Goal: Information Seeking & Learning: Check status

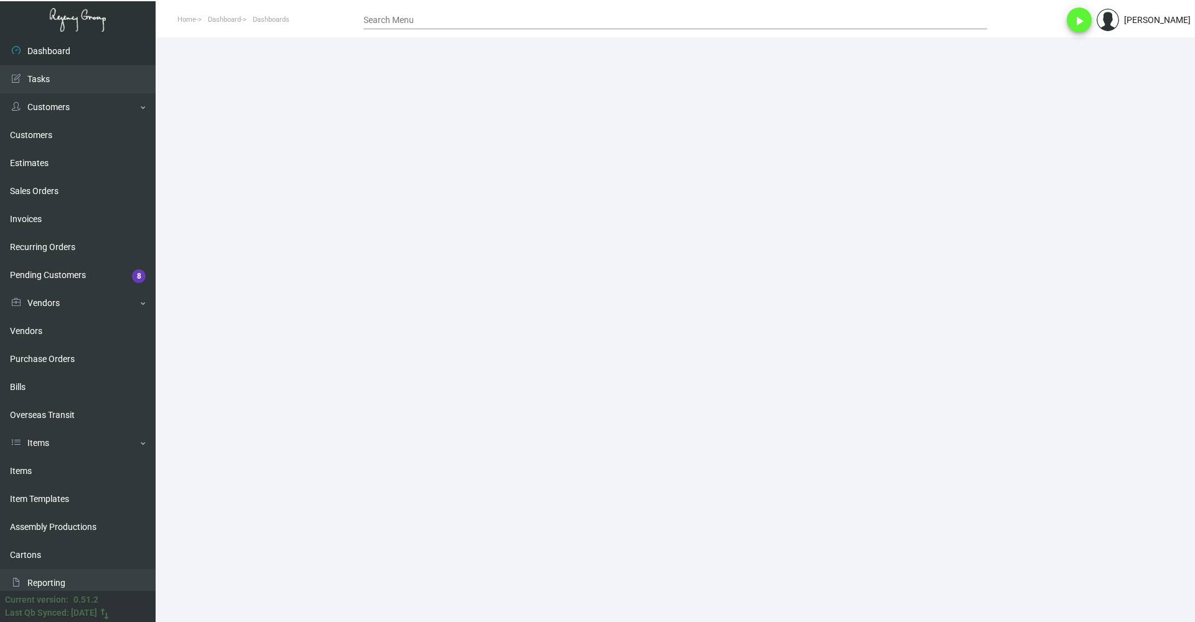
click at [445, 19] on input "Search Menu" at bounding box center [676, 21] width 624 height 10
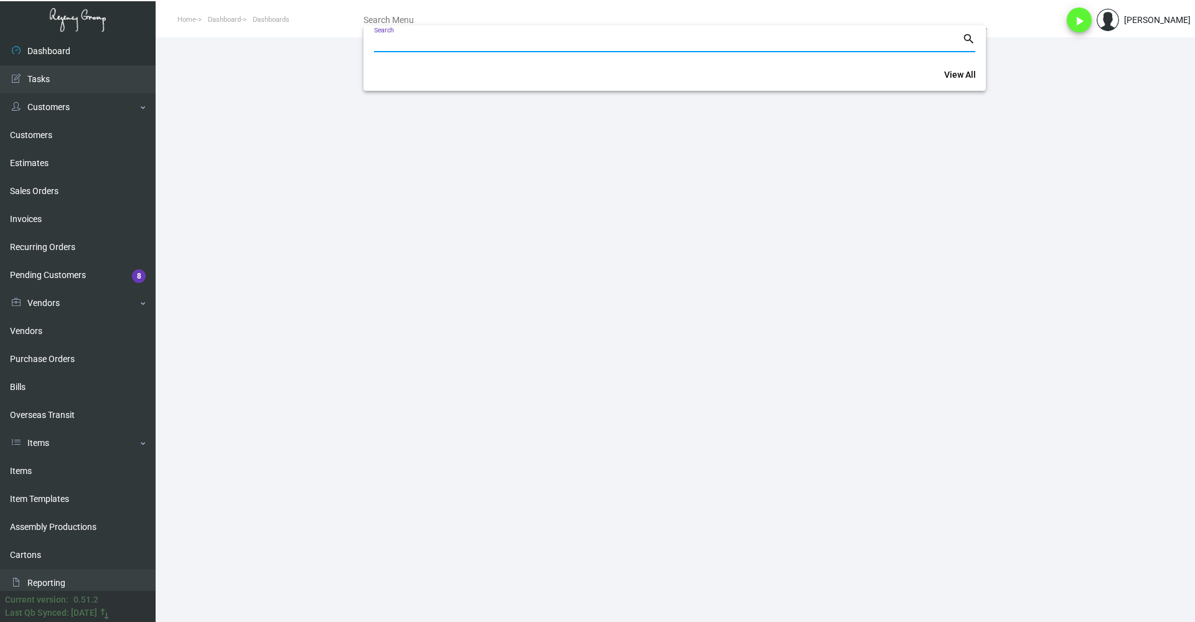
paste input "EAST20240103"
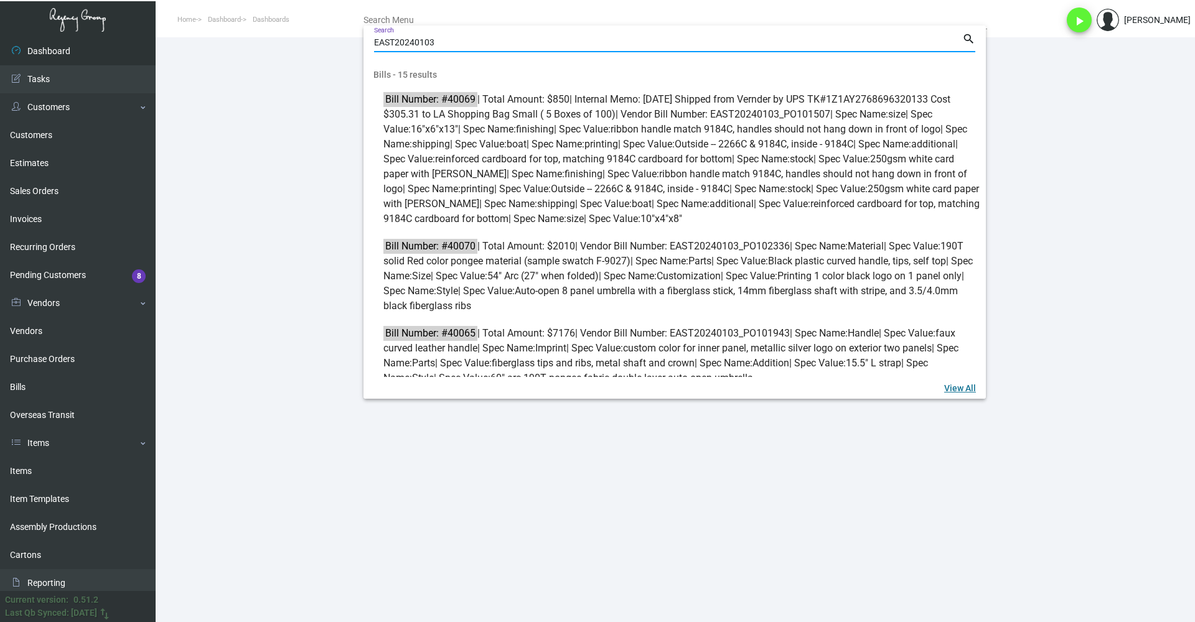
type input "EAST20240103"
click at [833, 378] on link "View All" at bounding box center [960, 388] width 52 height 22
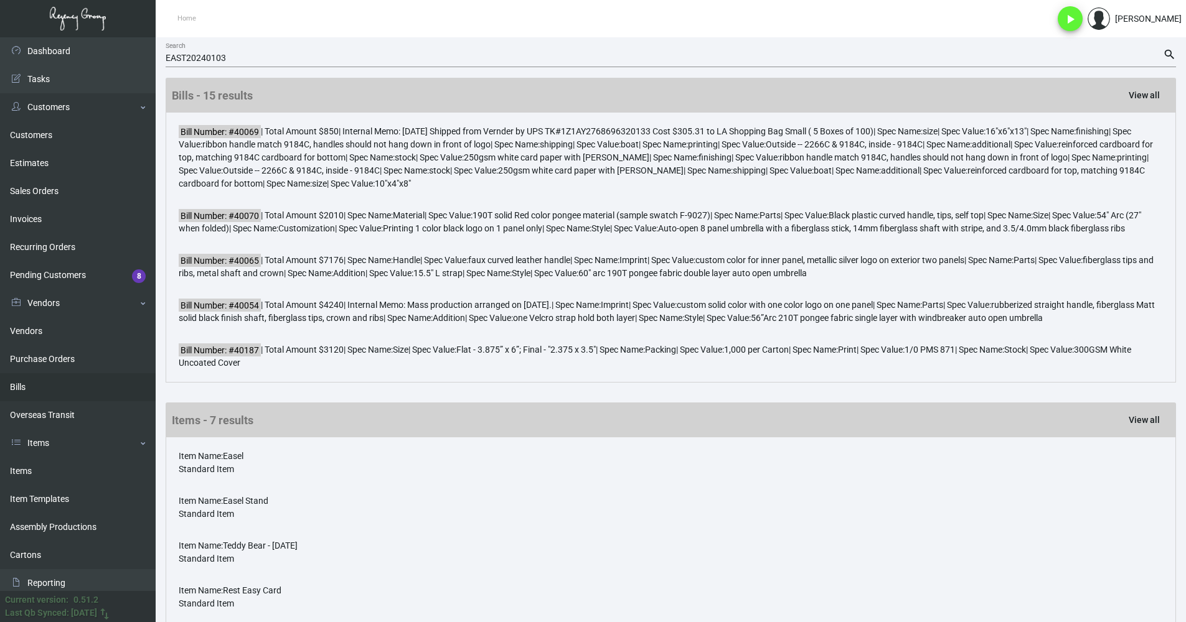
click at [63, 382] on link "Bills" at bounding box center [78, 387] width 156 height 28
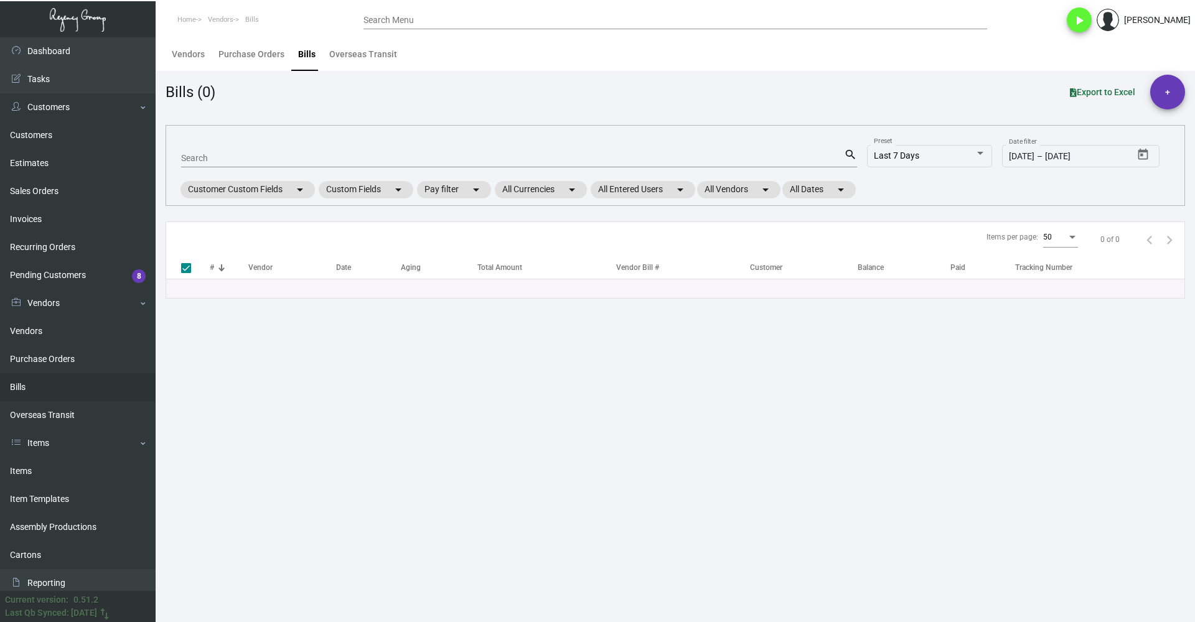
drag, startPoint x: 303, startPoint y: 154, endPoint x: 303, endPoint y: 161, distance: 7.5
click at [303, 161] on input "Search" at bounding box center [512, 159] width 663 height 10
paste input "EAST20240103"
type input "EAST20240103"
checkbox input "false"
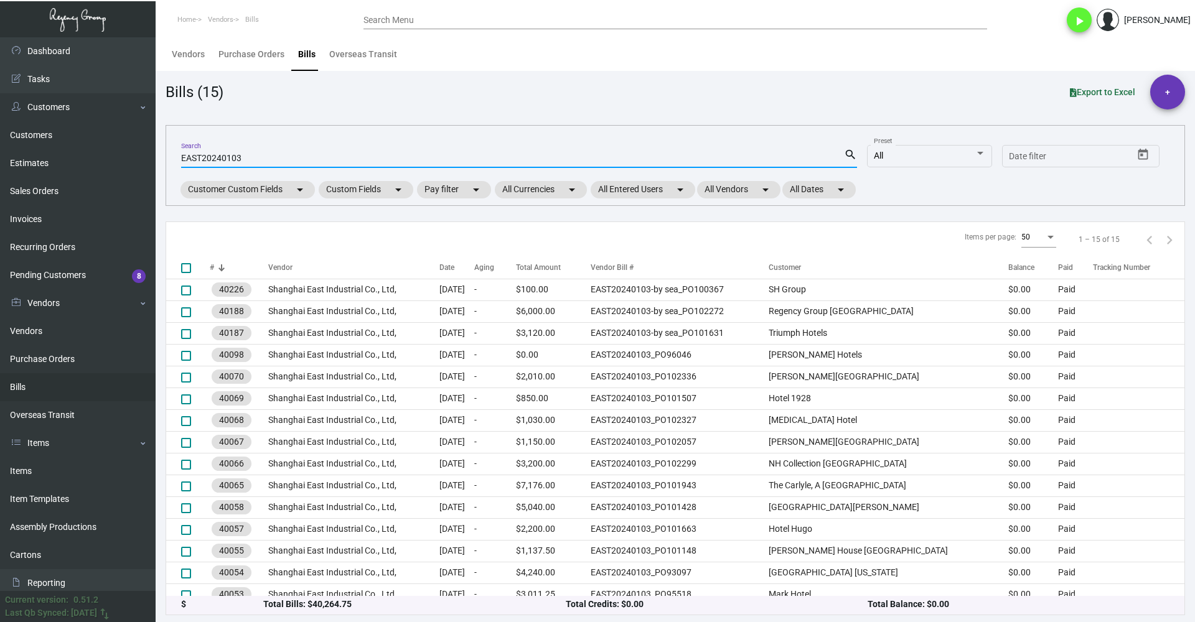
click at [560, 154] on input "EAST20240103" at bounding box center [512, 159] width 663 height 10
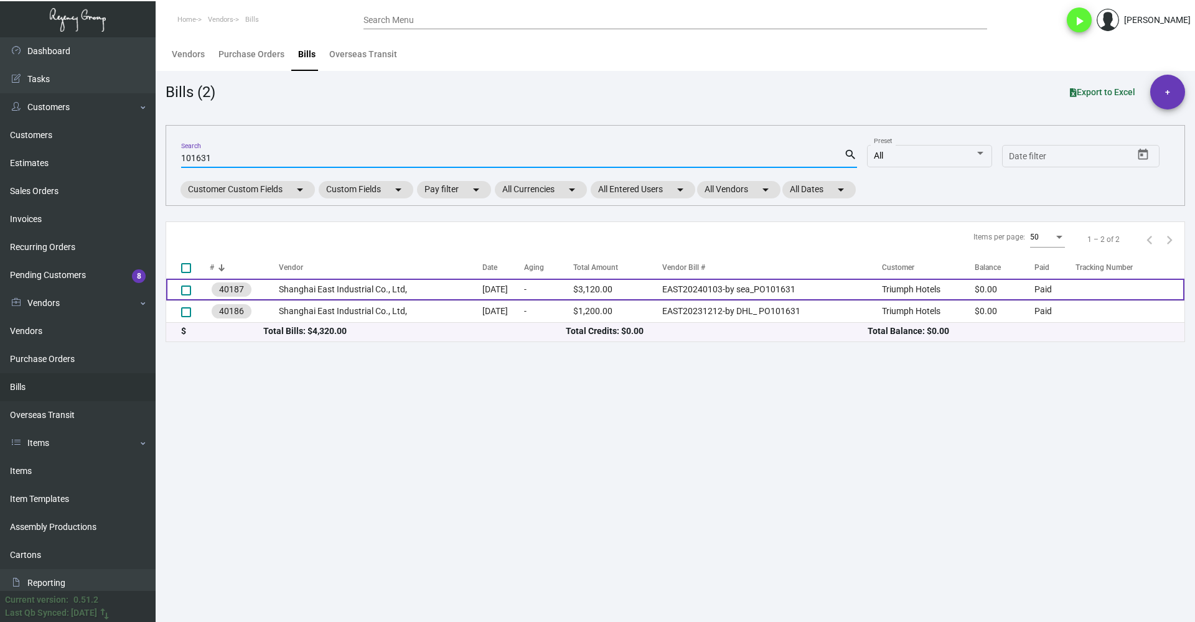
type input "101631"
click at [652, 292] on td "$3,120.00" at bounding box center [617, 290] width 89 height 22
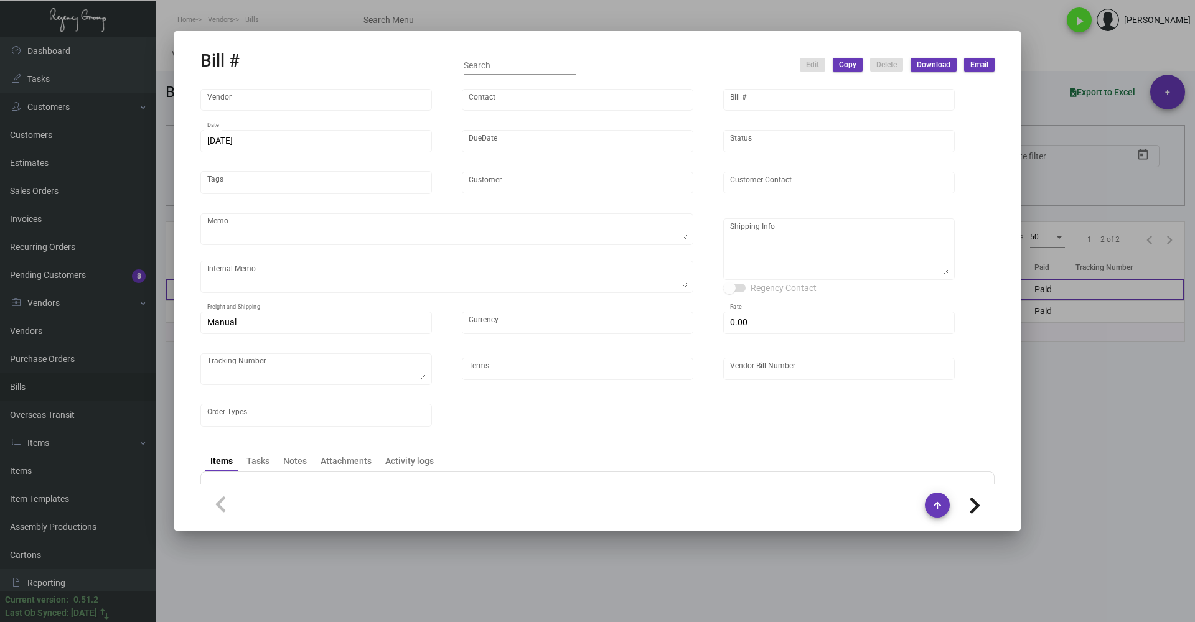
type input "Shanghai East Industrial Co., Ltd,"
type input "David Jiang"
type input "40187"
type input "1/3/2024"
type input "2/2/2024"
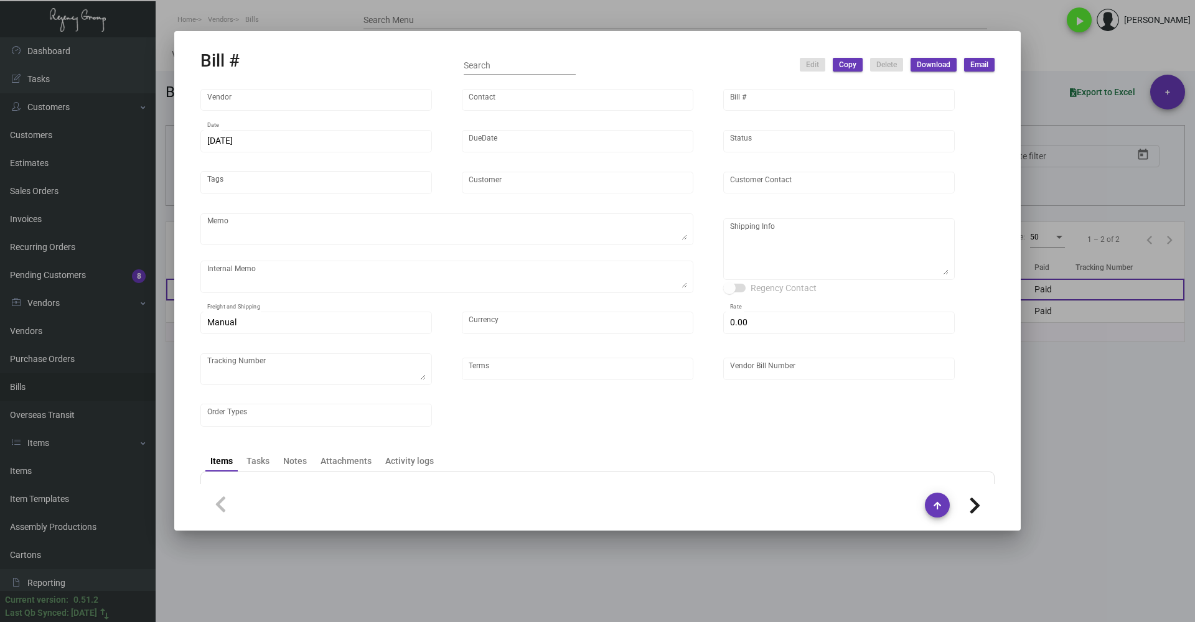
type input "Triumph Hotels"
type textarea "Partial by air (50k), partial by boat (please double-check once the order is re…"
type textarea "Regency Group NJ - Alex Penate 22 Belgrove Dr. Kearny, NJ, 07032 US"
type input "United States Dollar $"
type input "$ 0.00"
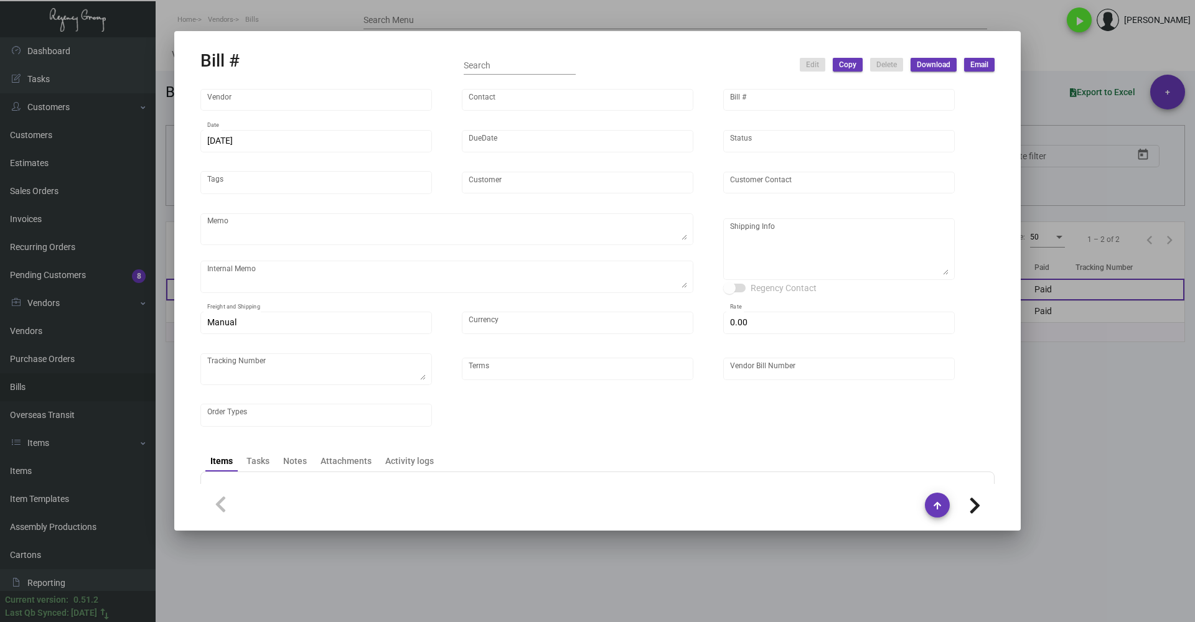
type input "Net 30"
type input "EAST20240103-by sea_PO101631"
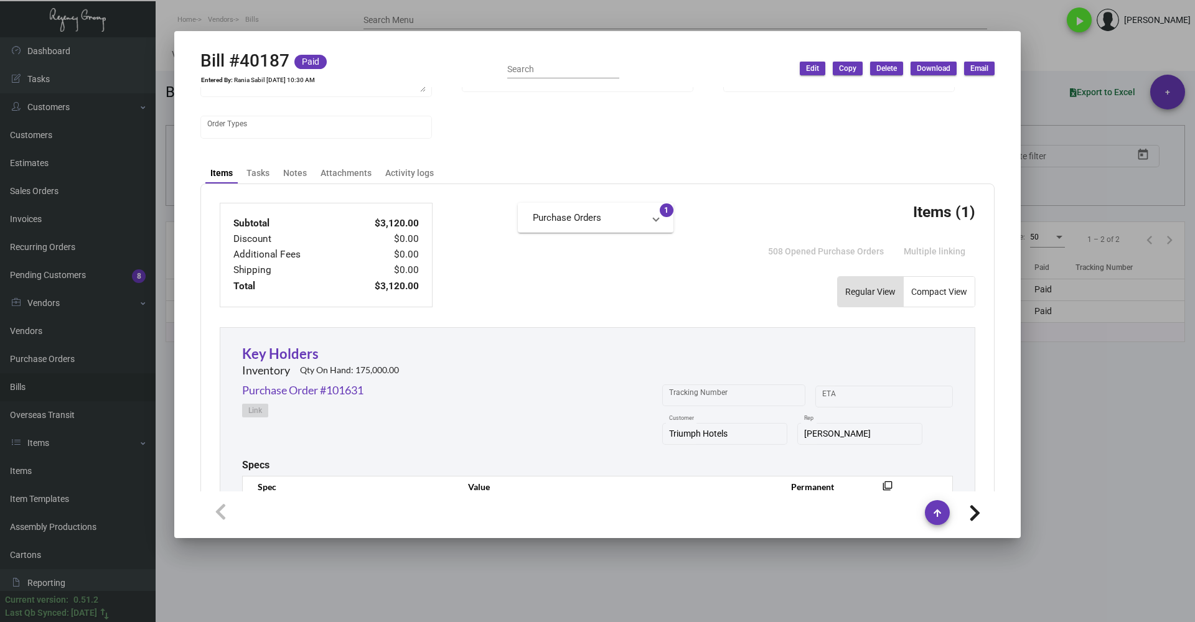
scroll to position [311, 0]
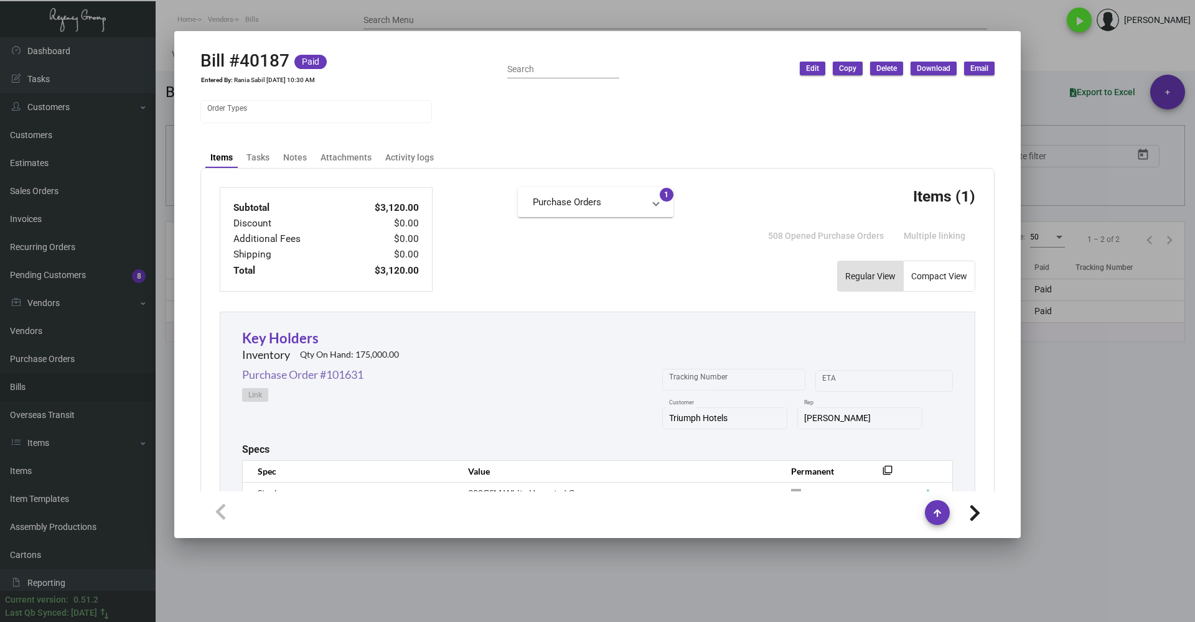
click at [343, 370] on link "Purchase Order #101631" at bounding box center [302, 375] width 121 height 17
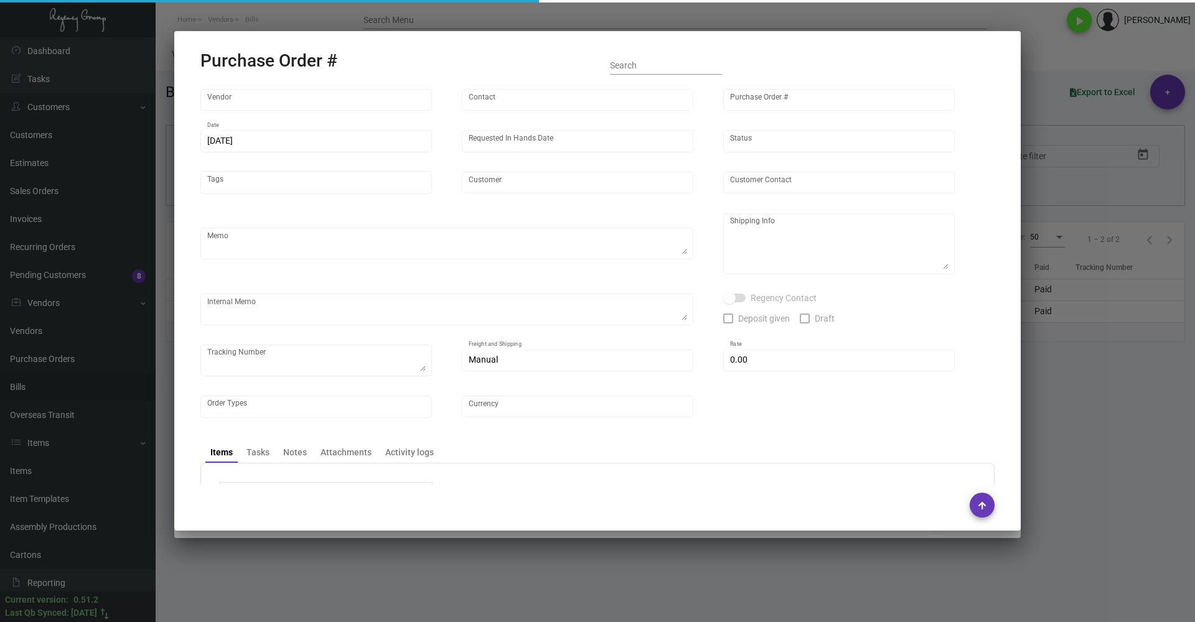
type input "Shanghai East Industrial Co., Ltd,"
type input "David Jiang"
type input "101631"
type input "10/16/2023"
type input "11/6/2023"
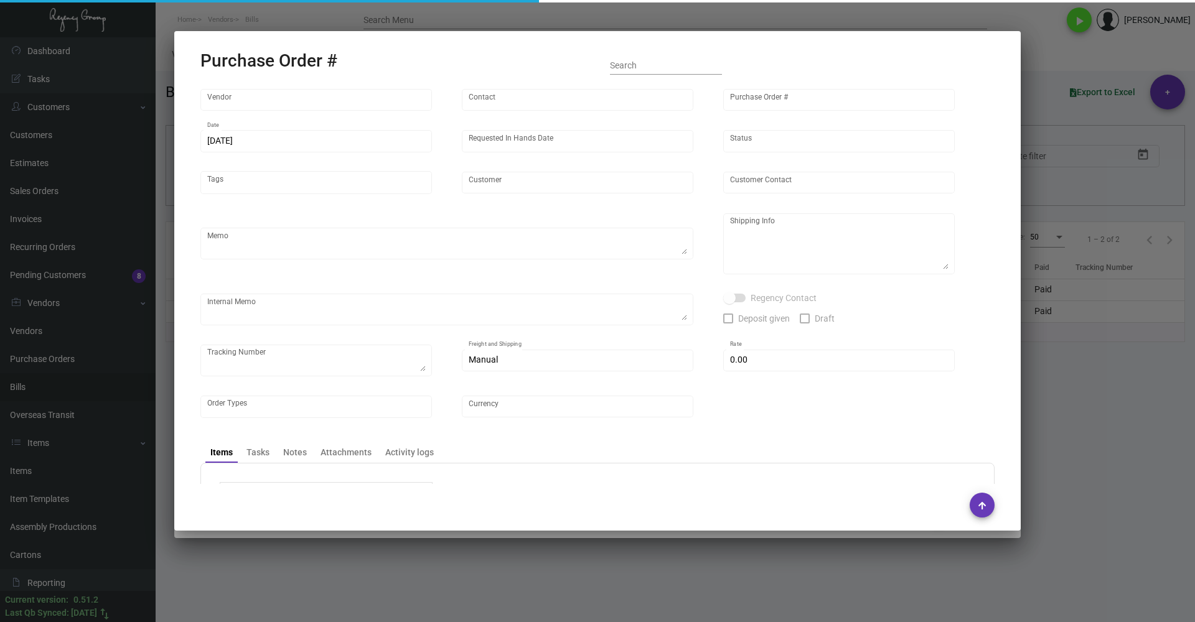
type input "Triumph Hotels"
type textarea "Partial by air (50k), partial by boat (please double-check once the order is re…"
type textarea "Regency Group NJ - Alex Penate 22 Belgrove Dr. Kearny, NJ, 07032 US"
checkbox input "true"
type input "$ 0.00"
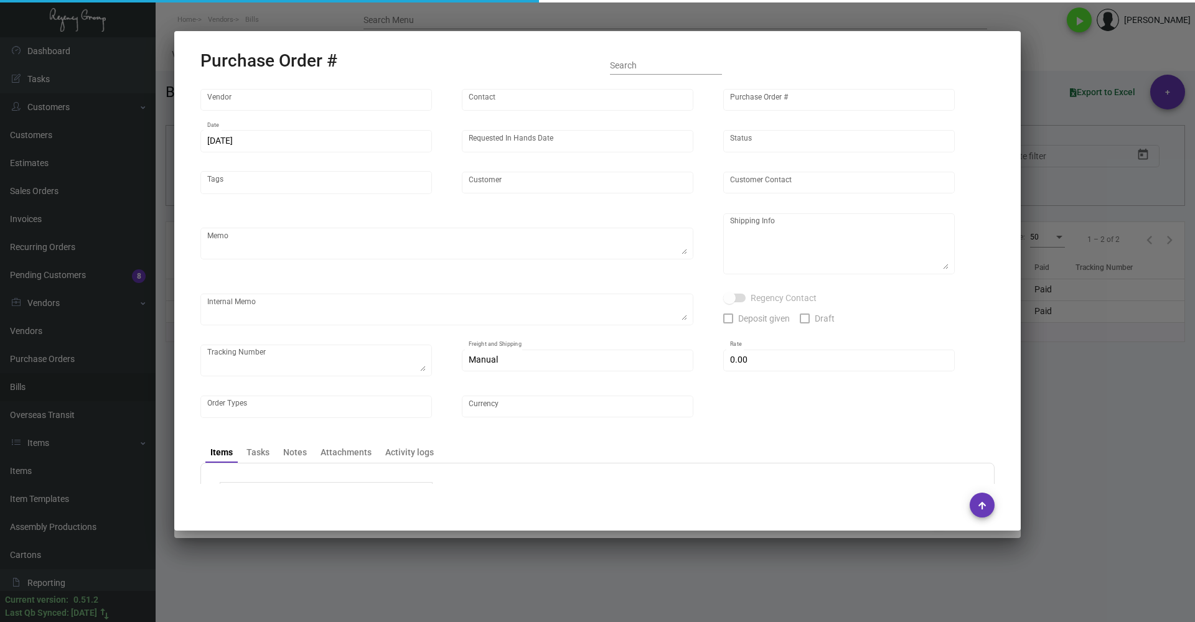
type input "United States Dollar $"
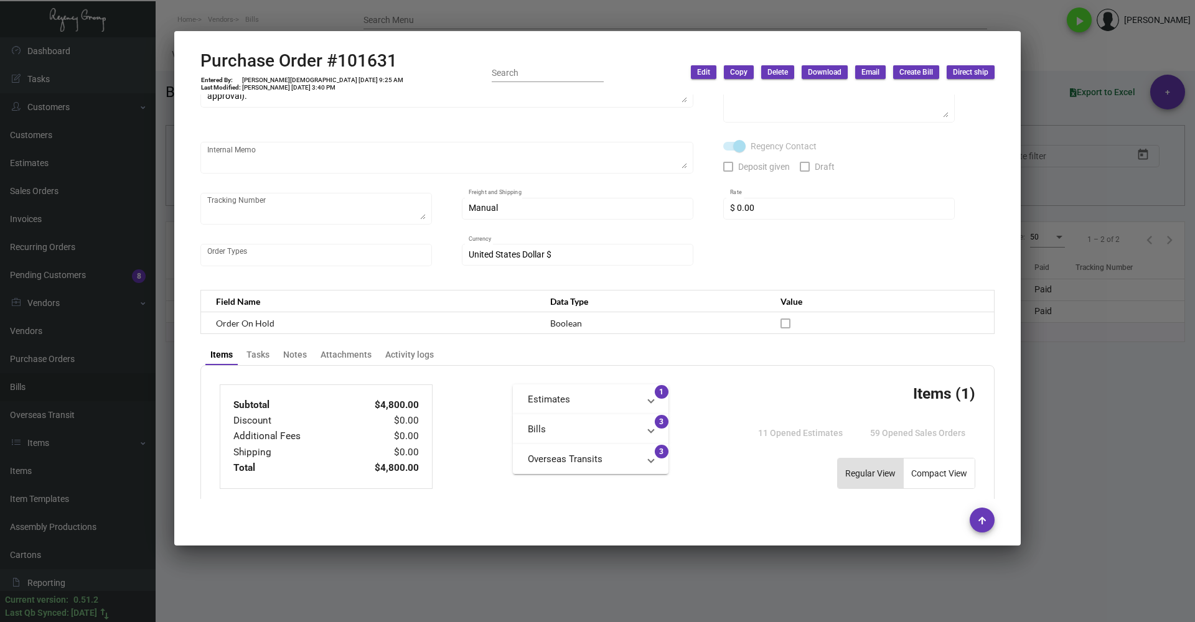
scroll to position [187, 0]
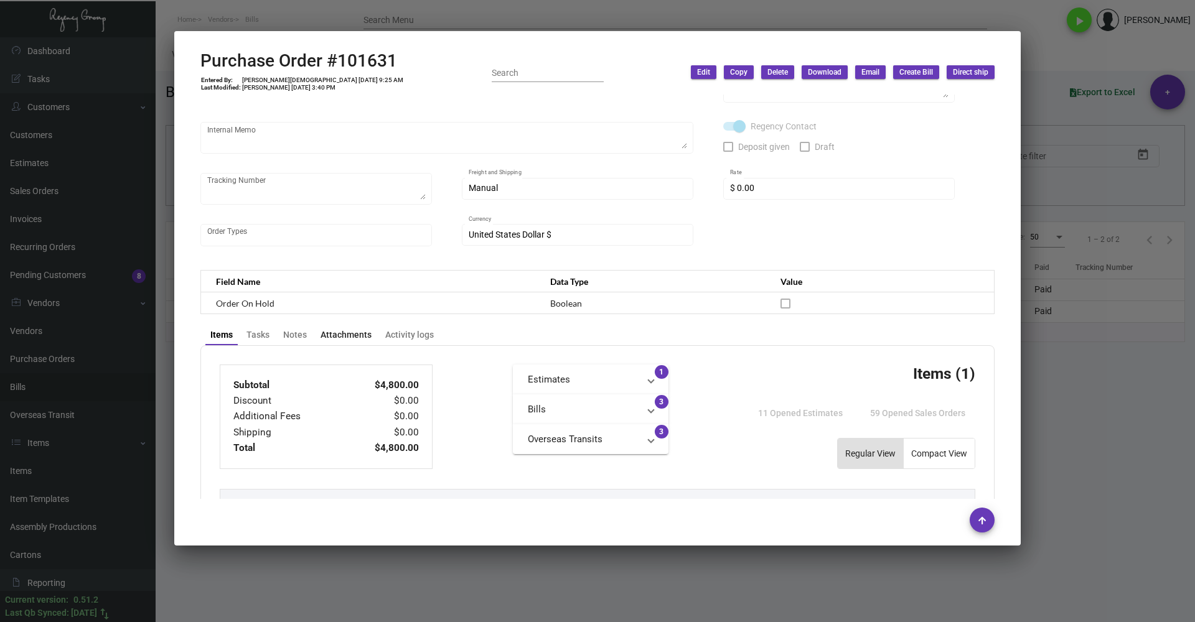
click at [355, 340] on div "Attachments" at bounding box center [346, 335] width 51 height 13
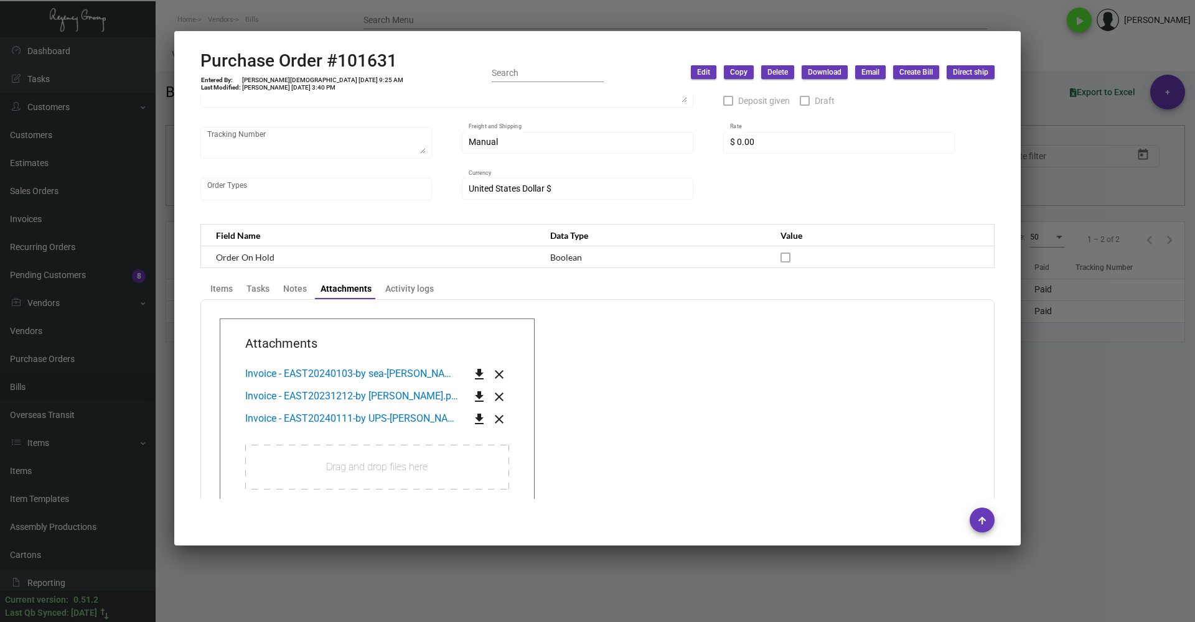
scroll to position [311, 0]
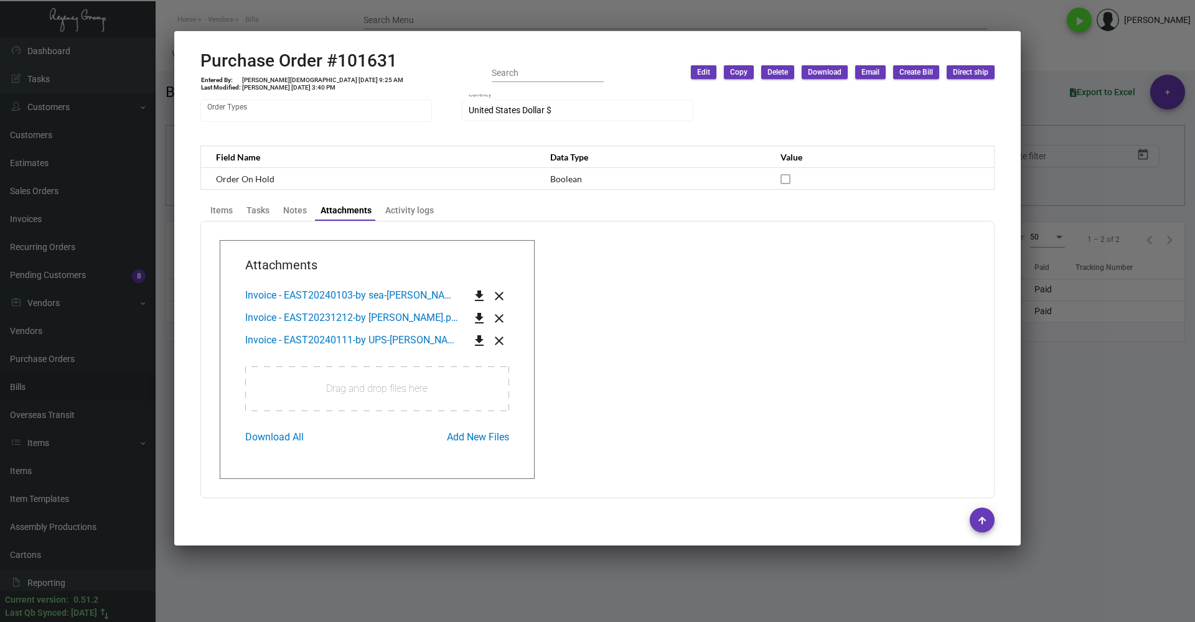
click at [474, 294] on mat-icon "get_app" at bounding box center [479, 296] width 15 height 15
click at [232, 203] on div "Items" at bounding box center [221, 210] width 32 height 17
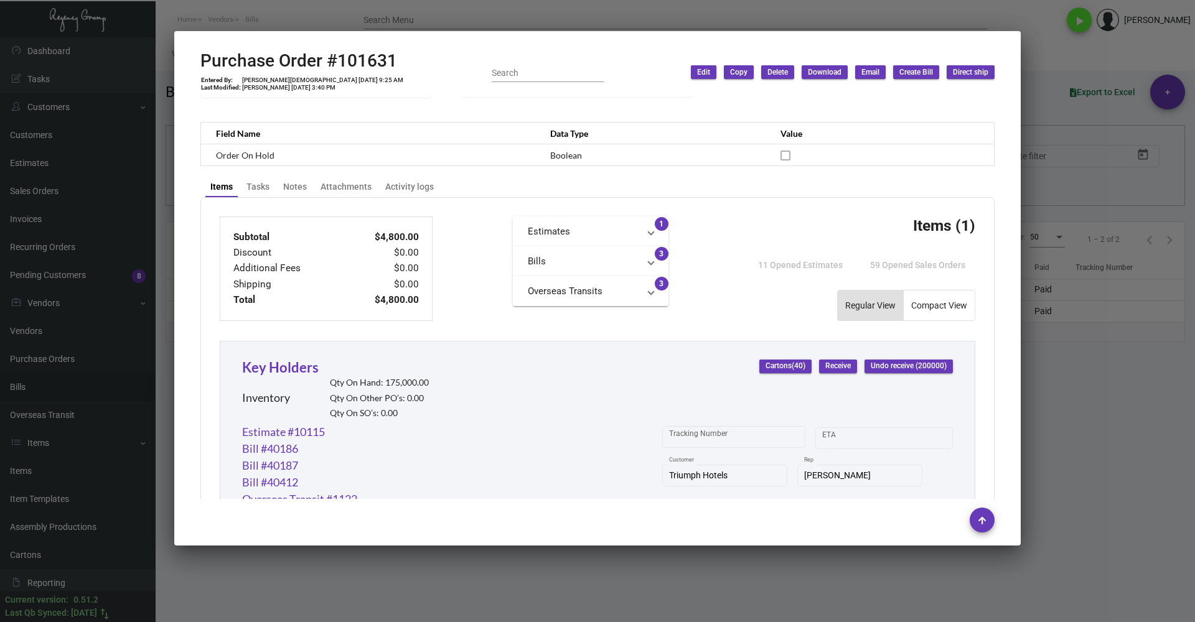
scroll to position [373, 0]
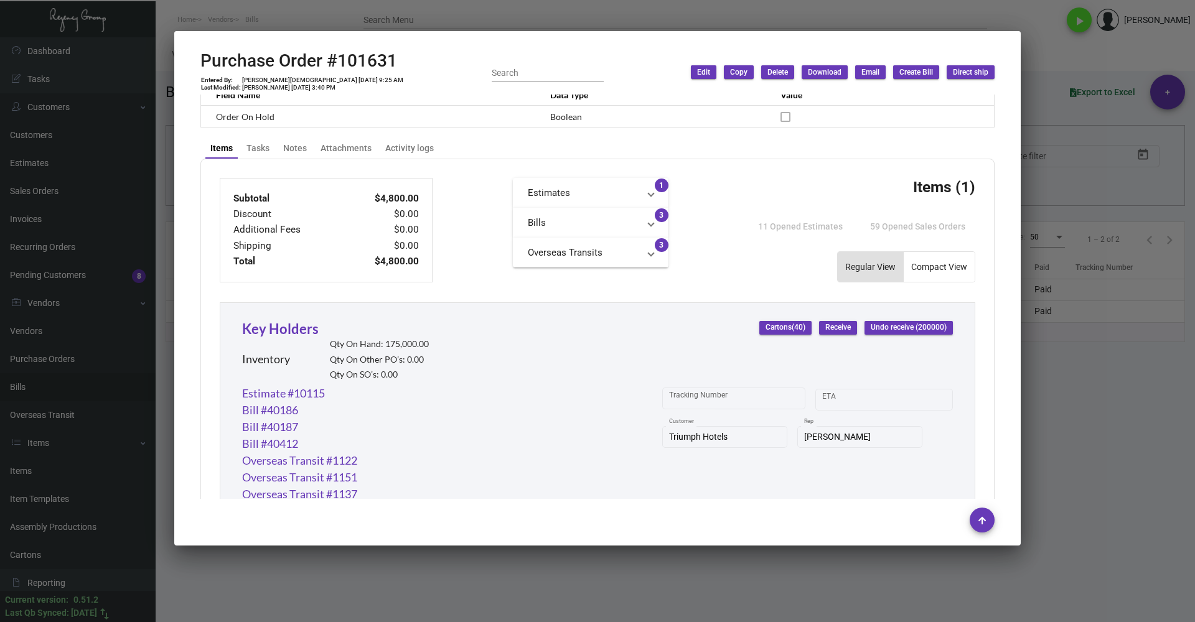
click at [833, 453] on div at bounding box center [597, 311] width 1195 height 622
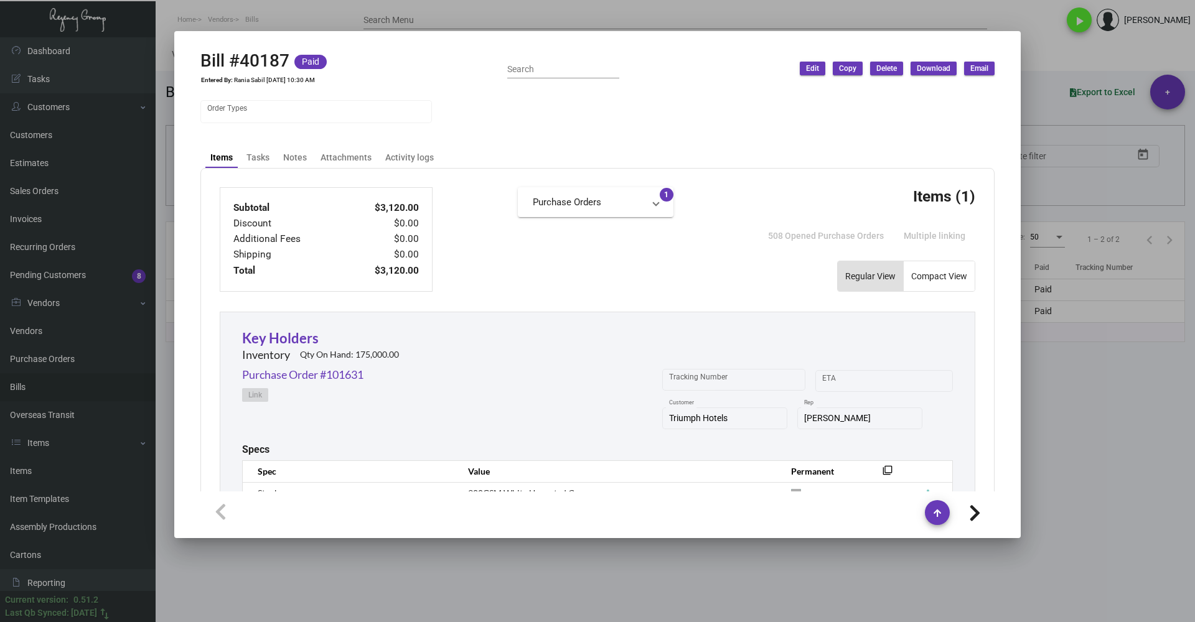
click at [393, 12] on div at bounding box center [597, 311] width 1195 height 622
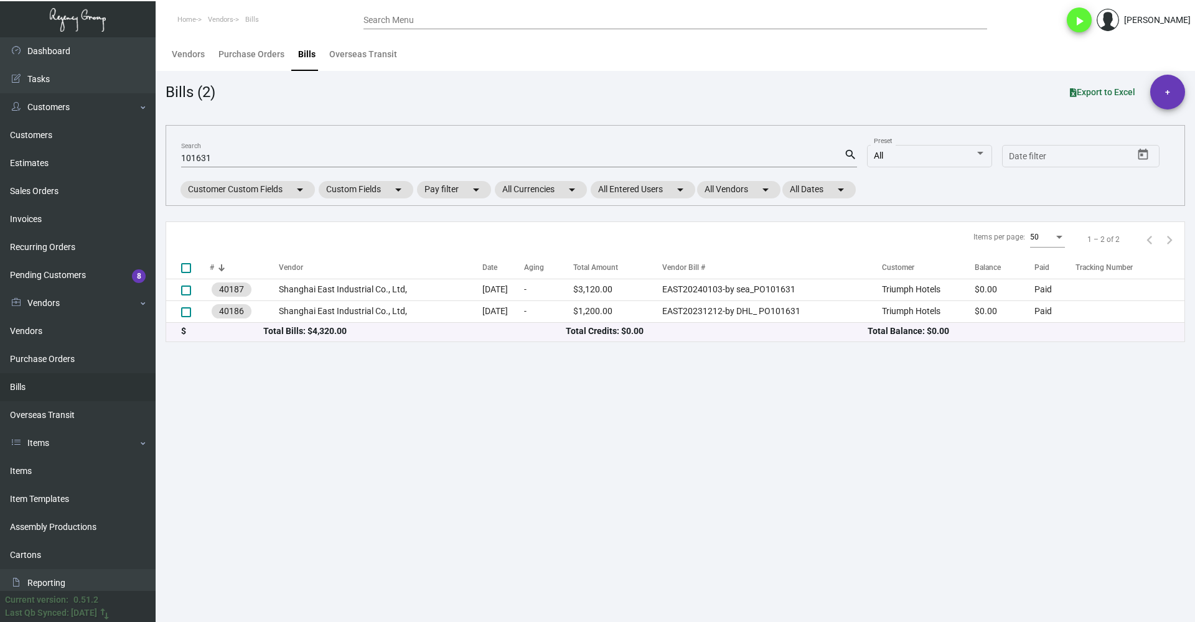
click at [410, 14] on div "Search Menu" at bounding box center [676, 19] width 624 height 19
click at [361, 159] on input "101631" at bounding box center [512, 159] width 663 height 10
paste input "EAST20240210*100889"
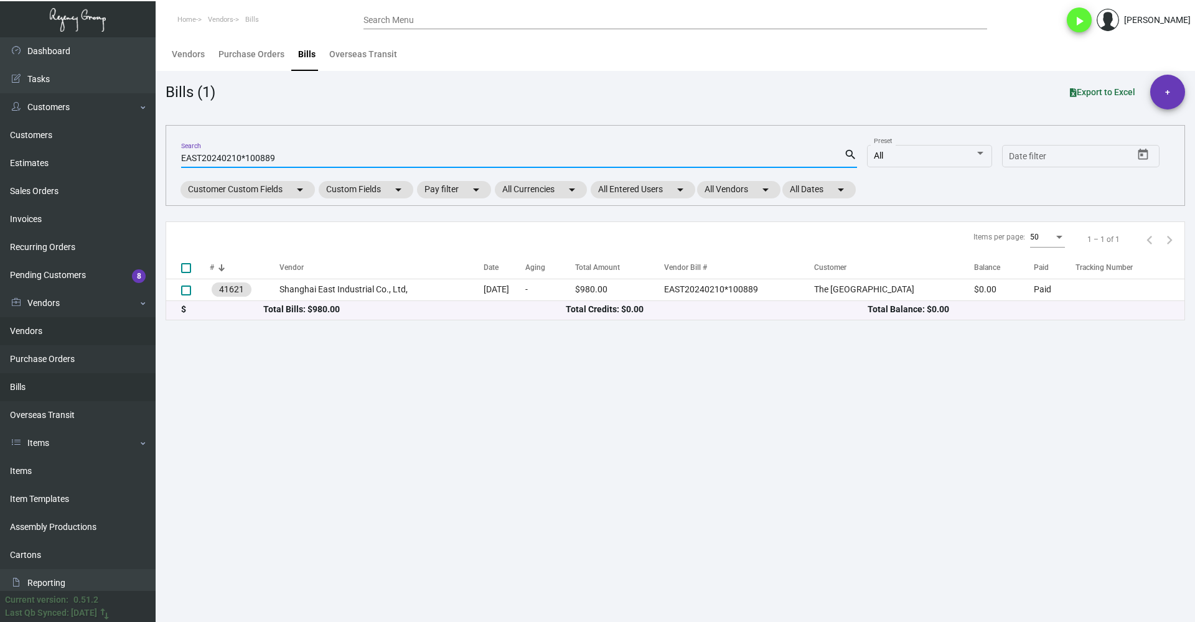
type input "EAST20240210*100889"
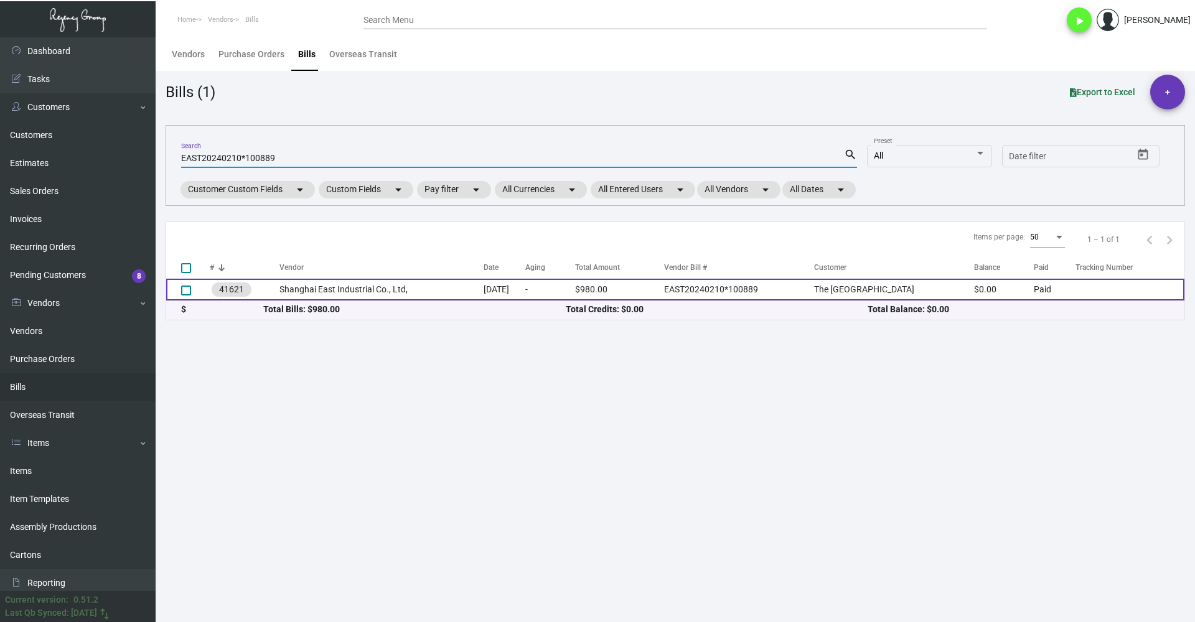
click at [484, 284] on td "Jan 4, 2024" at bounding box center [505, 290] width 42 height 22
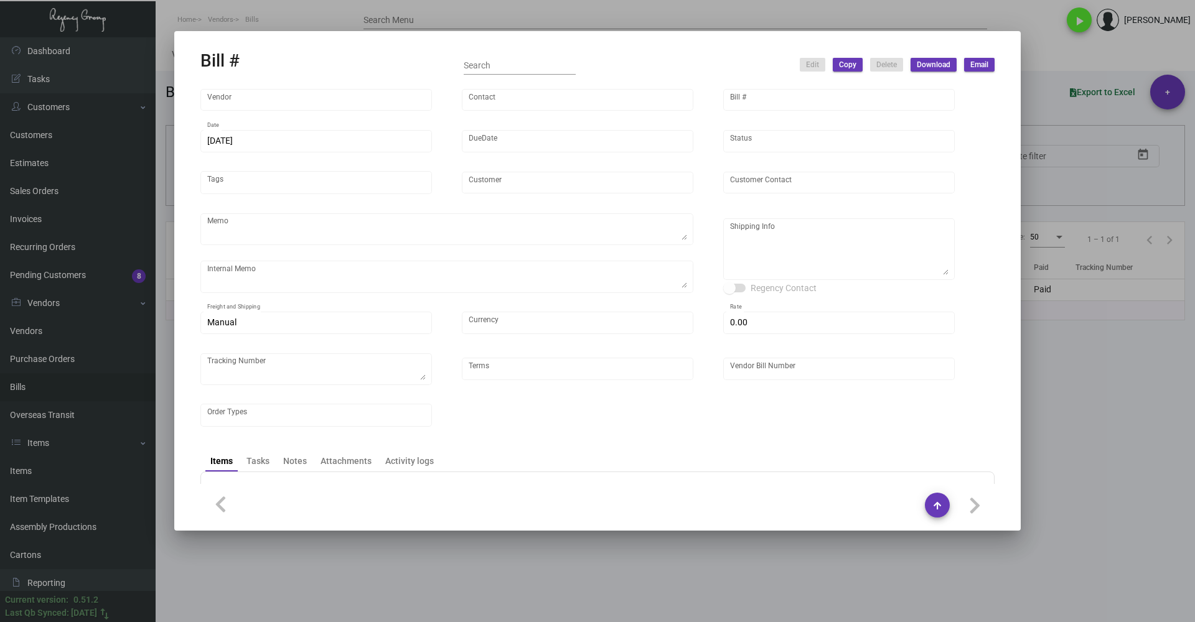
type input "Shanghai East Industrial Co., Ltd,"
type input "David Jiang"
type input "41621"
type input "1/4/2024"
type input "2/3/2024"
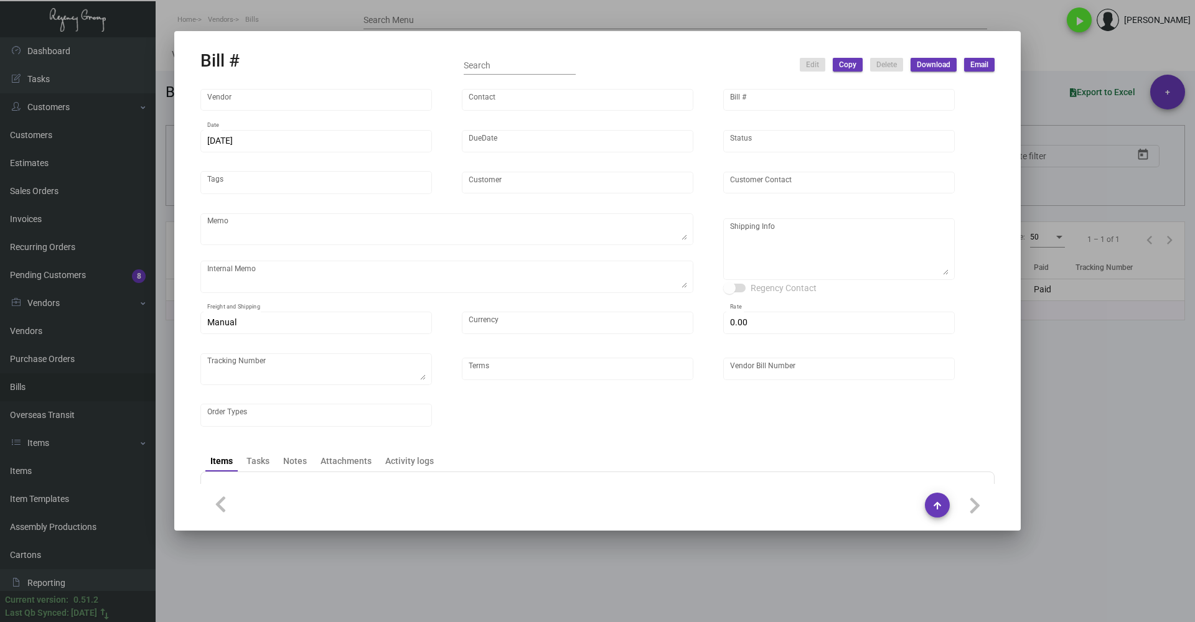
type input "The Crescent Hotel Fort Worth"
type input "Jackie Gitter"
type textarea "Boat to NJ , 250pcs DND hanger via air"
type textarea "Signature for receiving all items needed to add for delivery. 250 pcs DND track…"
type textarea "The Crescent Hotel Fort Worth - Jackie Gitter 3300 Camp Bowie Boulevard Fort Wo…"
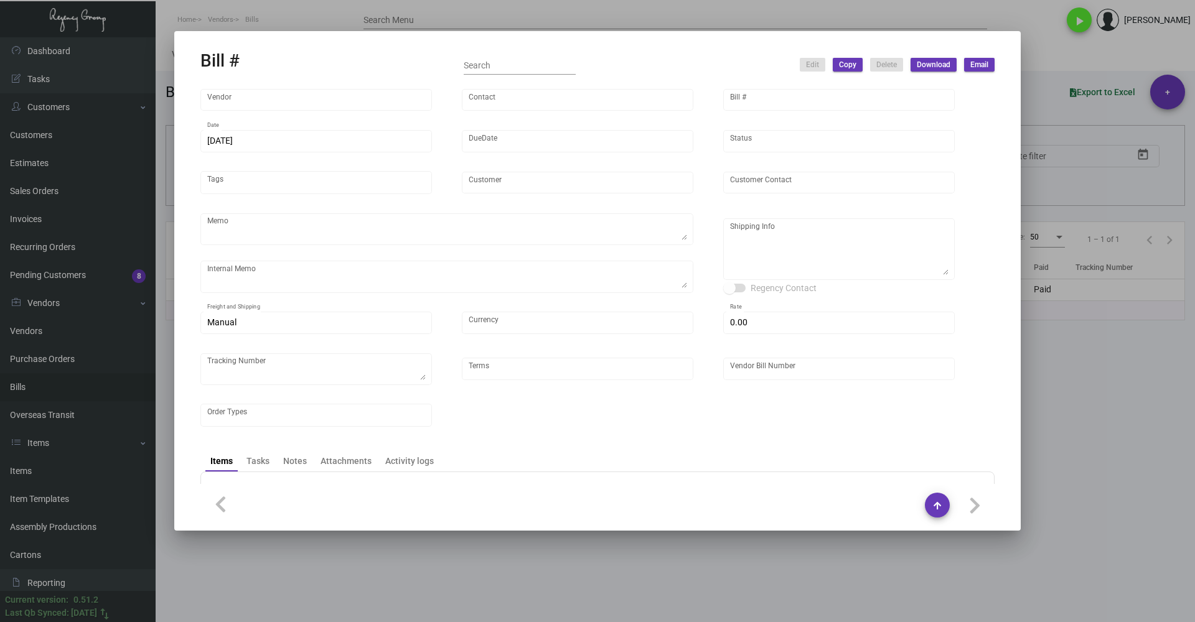
type input "United States Dollar $"
type input "$ 0.00"
type input "Net 30"
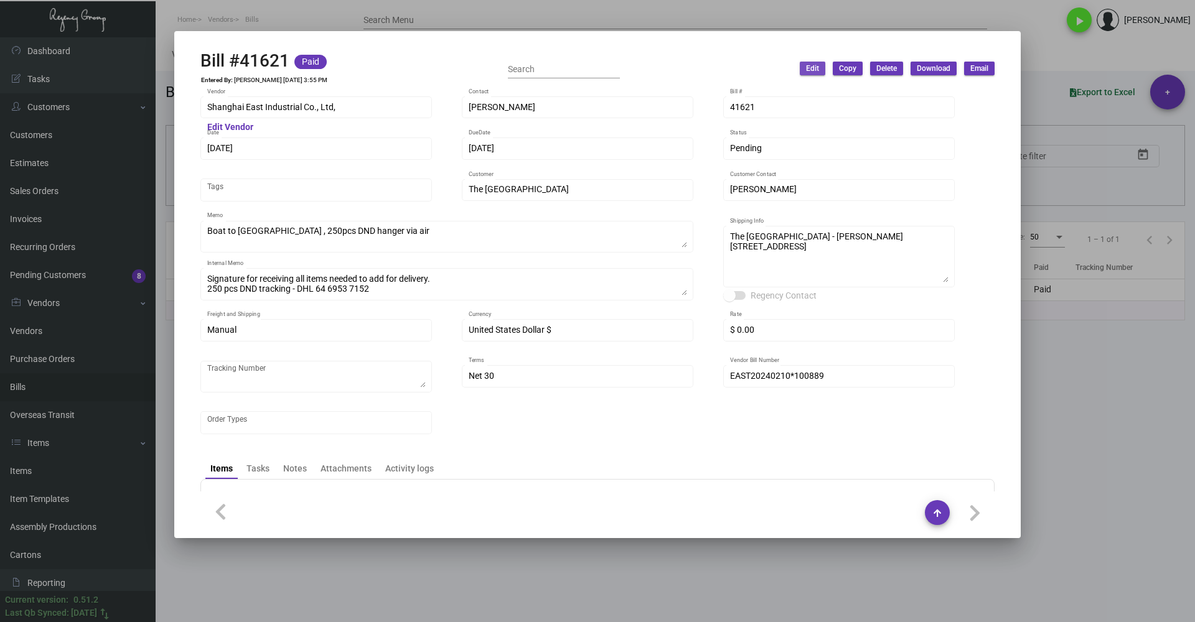
click at [814, 67] on span "Edit" at bounding box center [812, 68] width 13 height 11
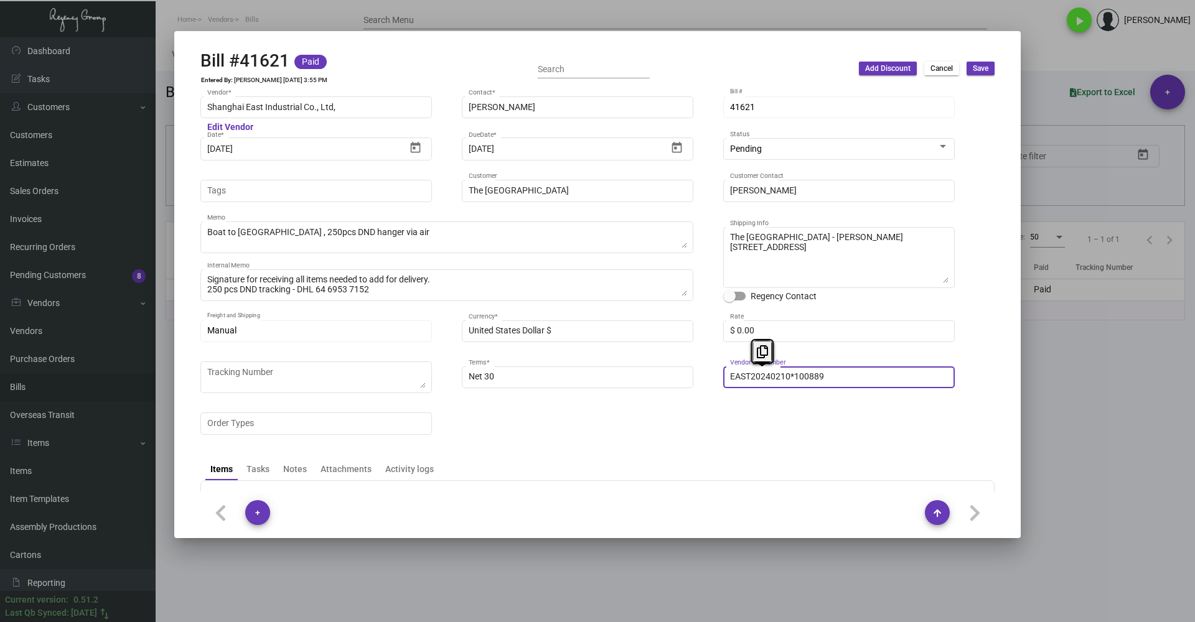
drag, startPoint x: 793, startPoint y: 377, endPoint x: 696, endPoint y: 372, distance: 97.2
click at [696, 372] on div "Shanghai East Industrial Co., Ltd, Vendor * Edit Vendor David Jiang Contact * 4…" at bounding box center [597, 272] width 794 height 355
paste input "104"
type input "EAST20240104_100889"
click at [833, 68] on span "Save" at bounding box center [981, 68] width 16 height 11
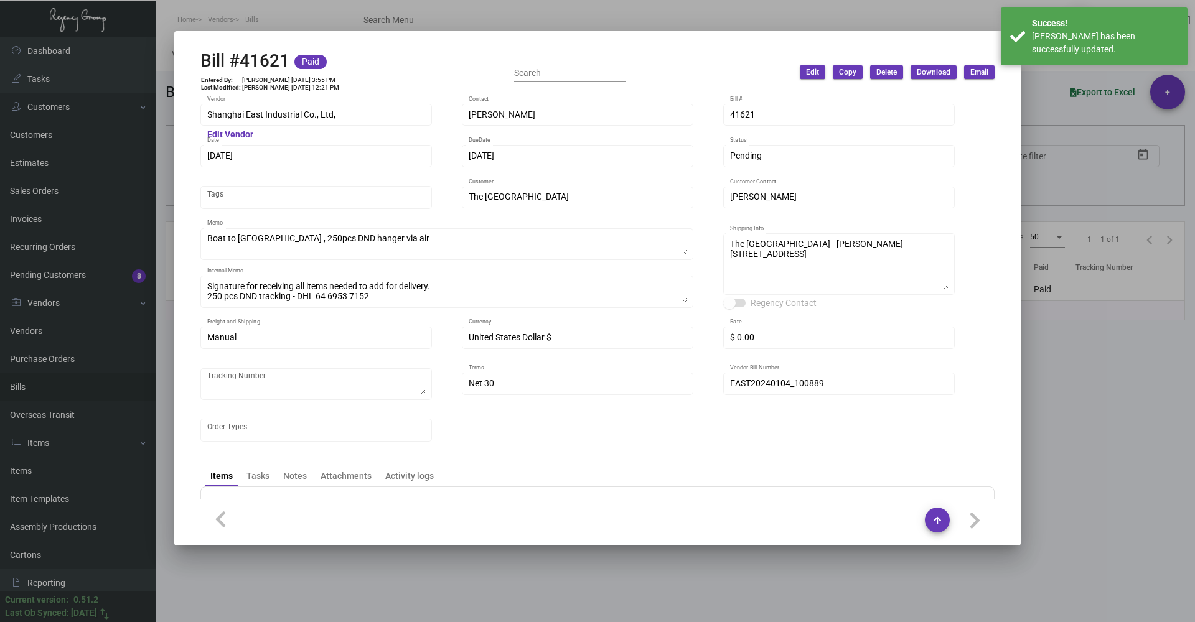
click at [833, 432] on div at bounding box center [597, 311] width 1195 height 622
checkbox input "true"
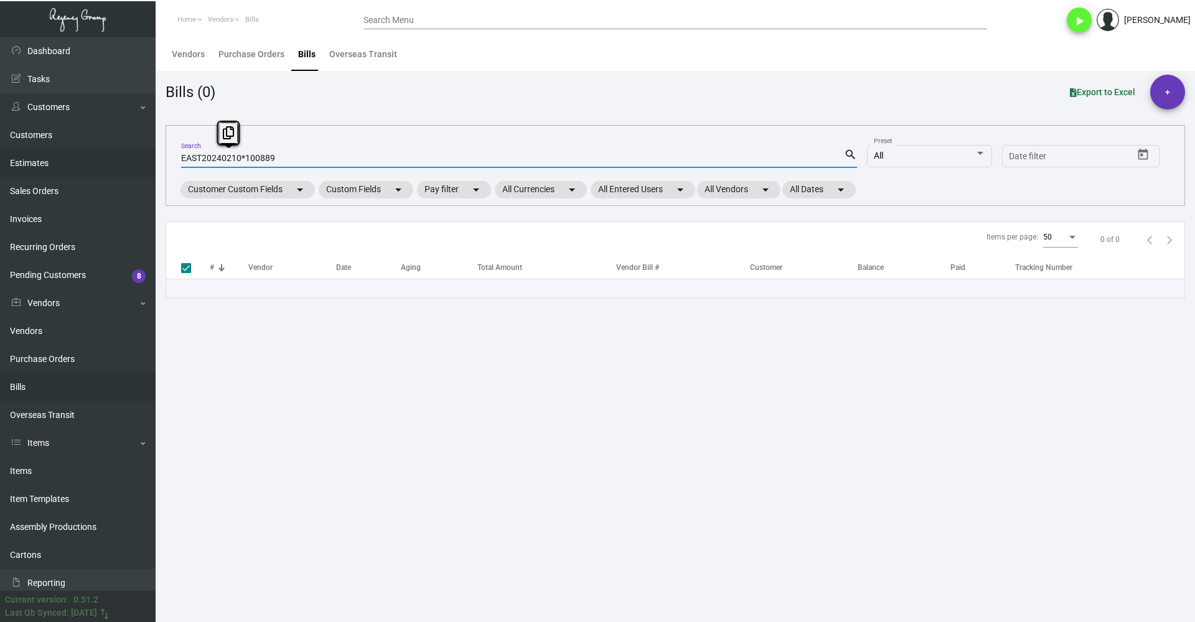
drag, startPoint x: 312, startPoint y: 159, endPoint x: 111, endPoint y: 158, distance: 200.4
click at [111, 158] on div "Dashboard Dashboard Tasks Customers Customers Estimates Sales Orders Invoices R…" at bounding box center [597, 329] width 1195 height 585
paste input
type input "100889"
checkbox input "false"
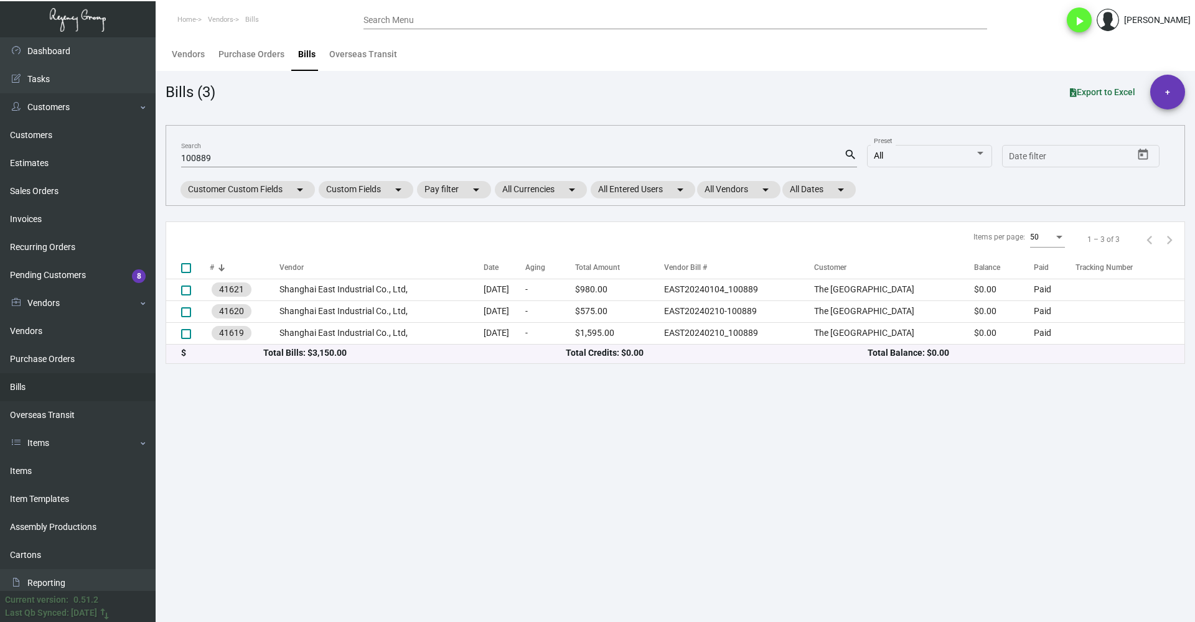
drag, startPoint x: 233, startPoint y: 164, endPoint x: 156, endPoint y: 164, distance: 77.8
click at [156, 164] on main "Vendors Purchase Orders Bills Overseas Transit Bills (3) Export to Excel + 1008…" at bounding box center [676, 329] width 1040 height 585
click at [232, 152] on div "100889 Search" at bounding box center [512, 157] width 663 height 19
click at [231, 156] on input "100889" at bounding box center [512, 159] width 663 height 10
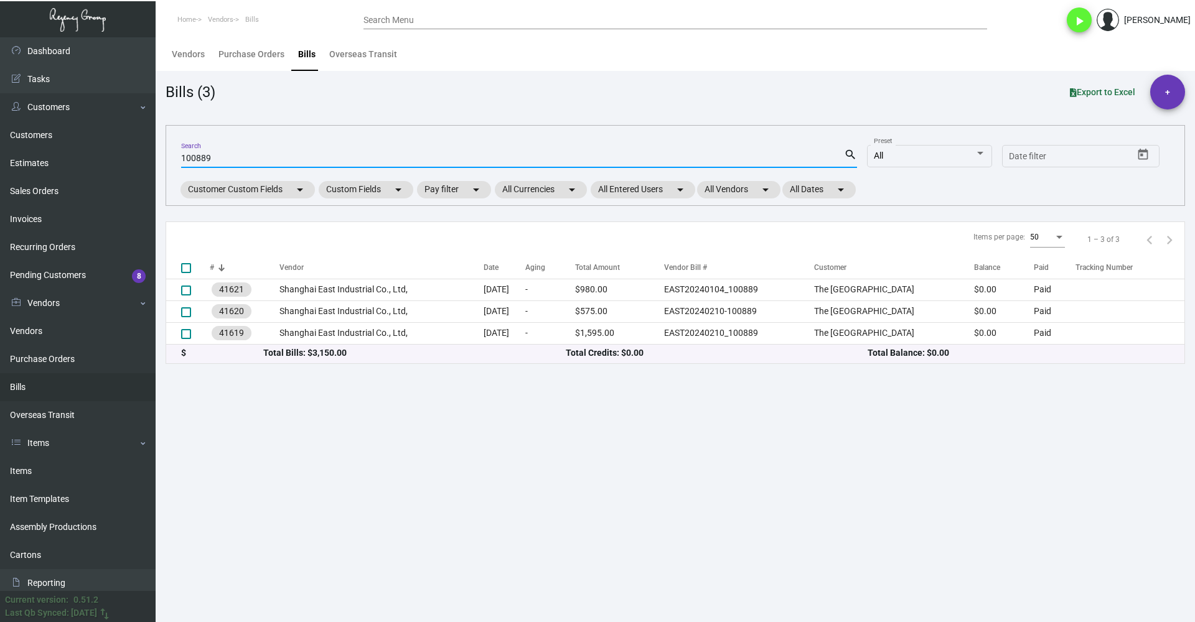
click at [231, 156] on input "100889" at bounding box center [512, 159] width 663 height 10
paste input "1866"
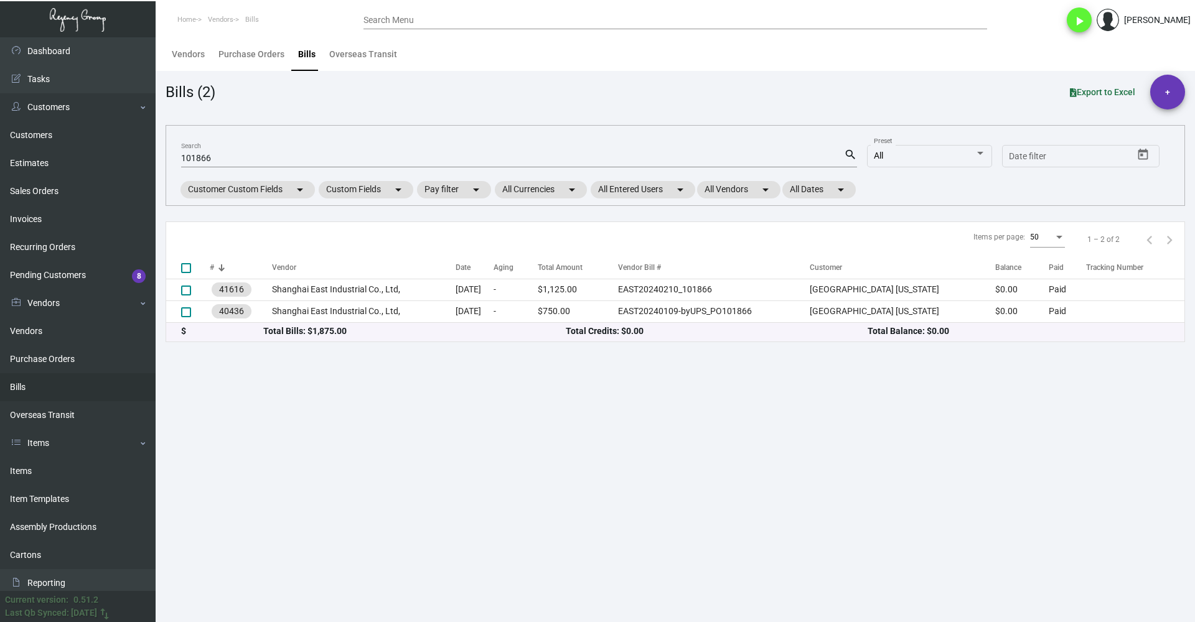
click at [289, 162] on input "101866" at bounding box center [512, 159] width 663 height 10
paste input "0889"
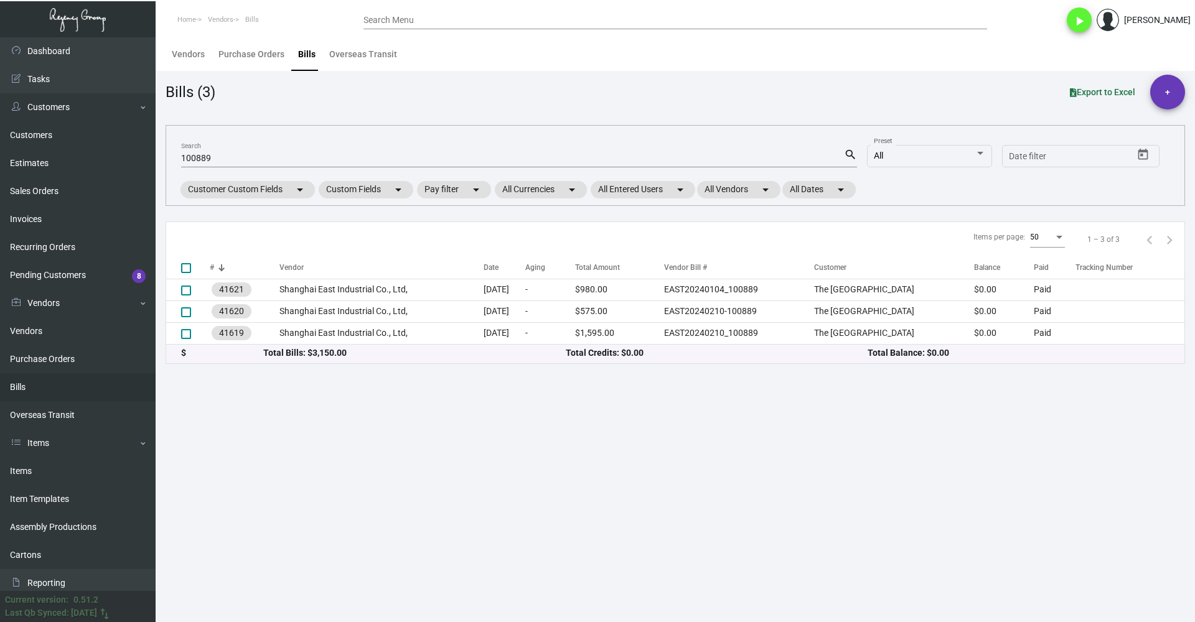
click at [299, 157] on input "100889" at bounding box center [512, 159] width 663 height 10
paste input "101866"
type input "100889101866"
click at [299, 157] on input "100889101866" at bounding box center [512, 159] width 663 height 10
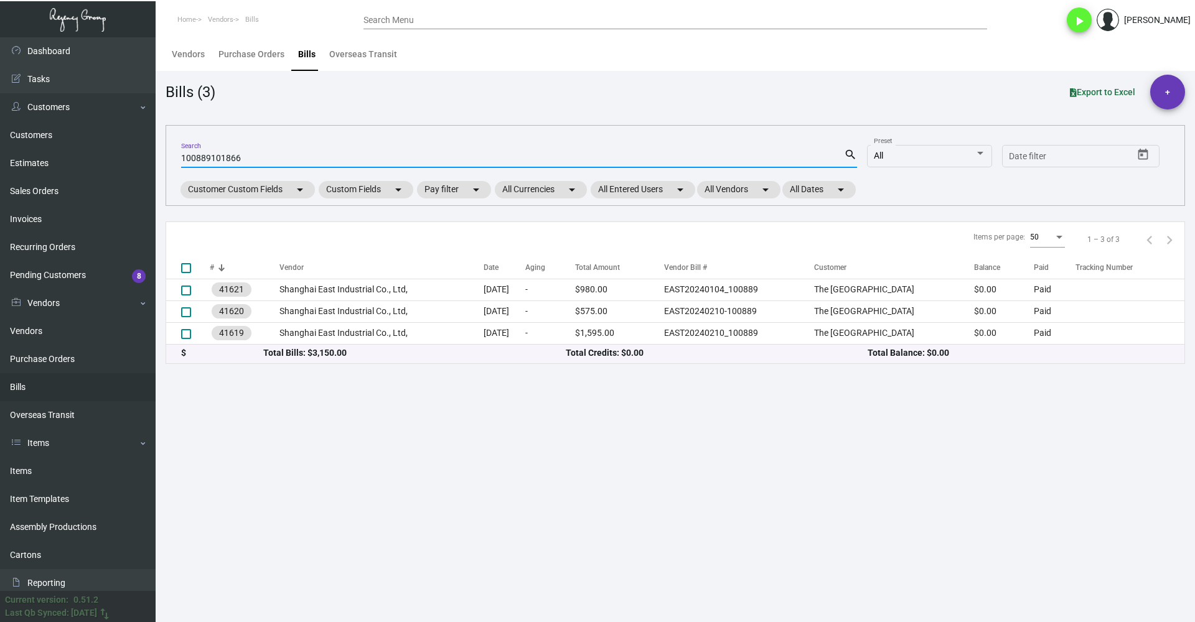
click at [299, 157] on input "100889101866" at bounding box center [512, 159] width 663 height 10
checkbox input "true"
paste input
type input "101866"
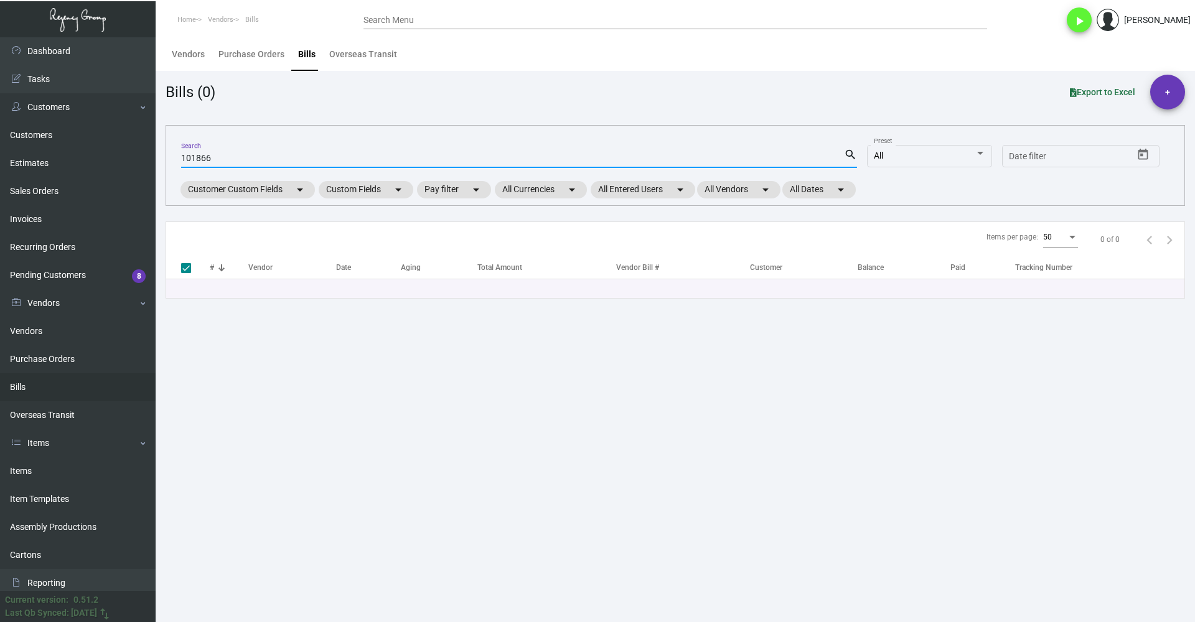
checkbox input "false"
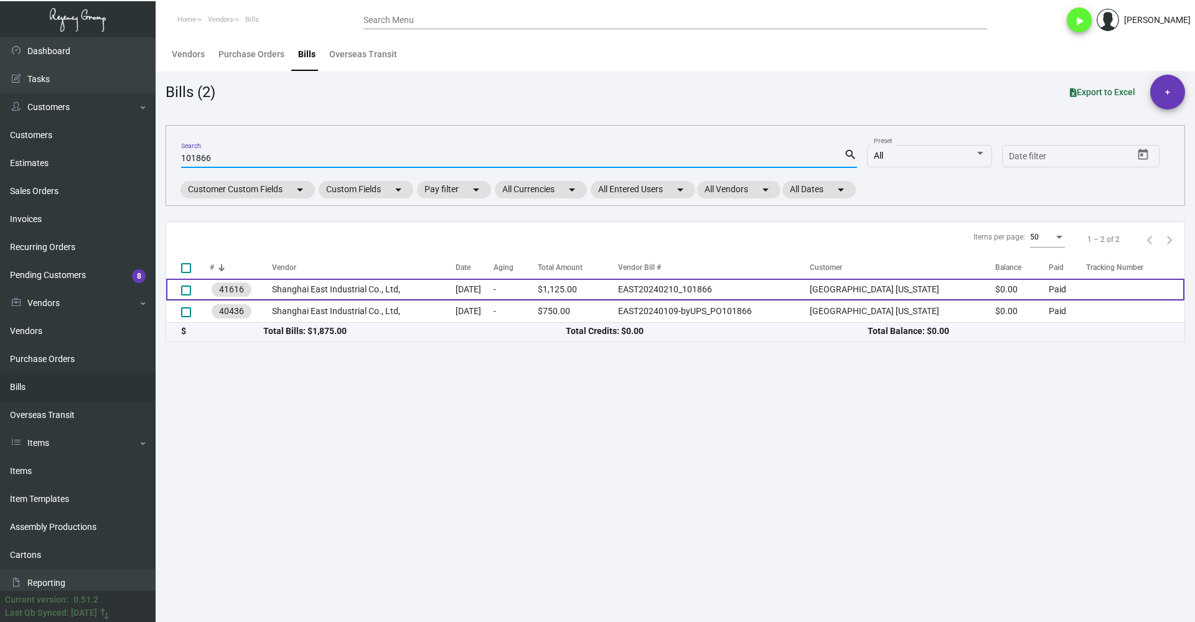
type input "101866"
click at [402, 289] on td "Shanghai East Industrial Co., Ltd," at bounding box center [364, 290] width 184 height 22
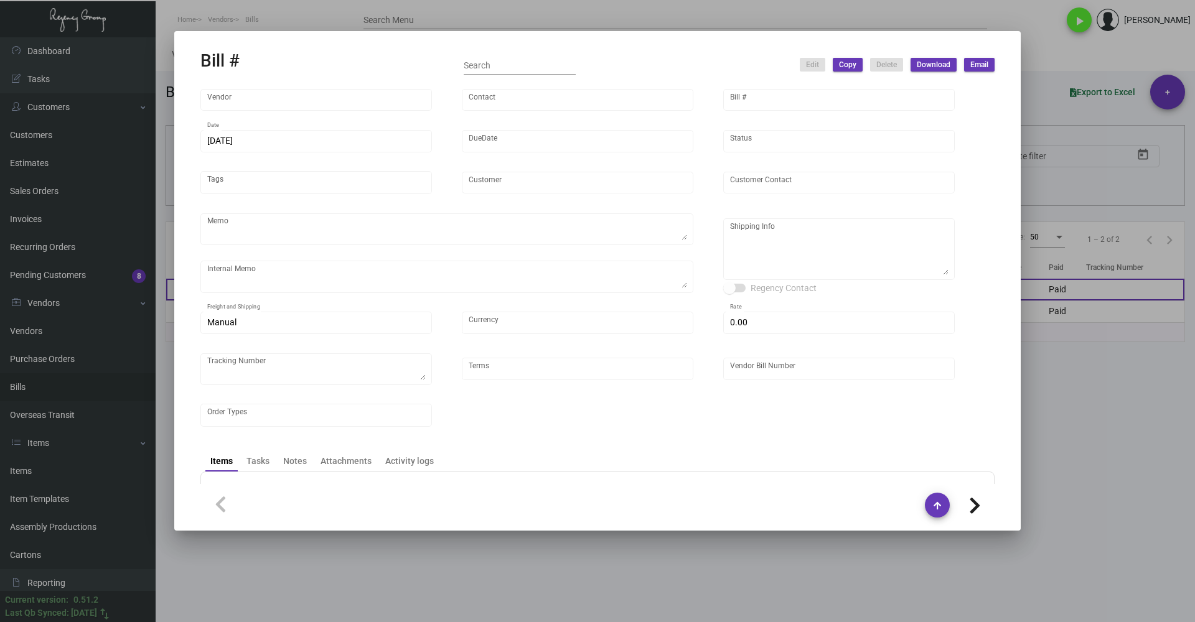
type input "Shanghai East Industrial Co., Ltd,"
type input "David Jiang"
type input "41616"
type input "2/10/2024"
type input "3/11/2024"
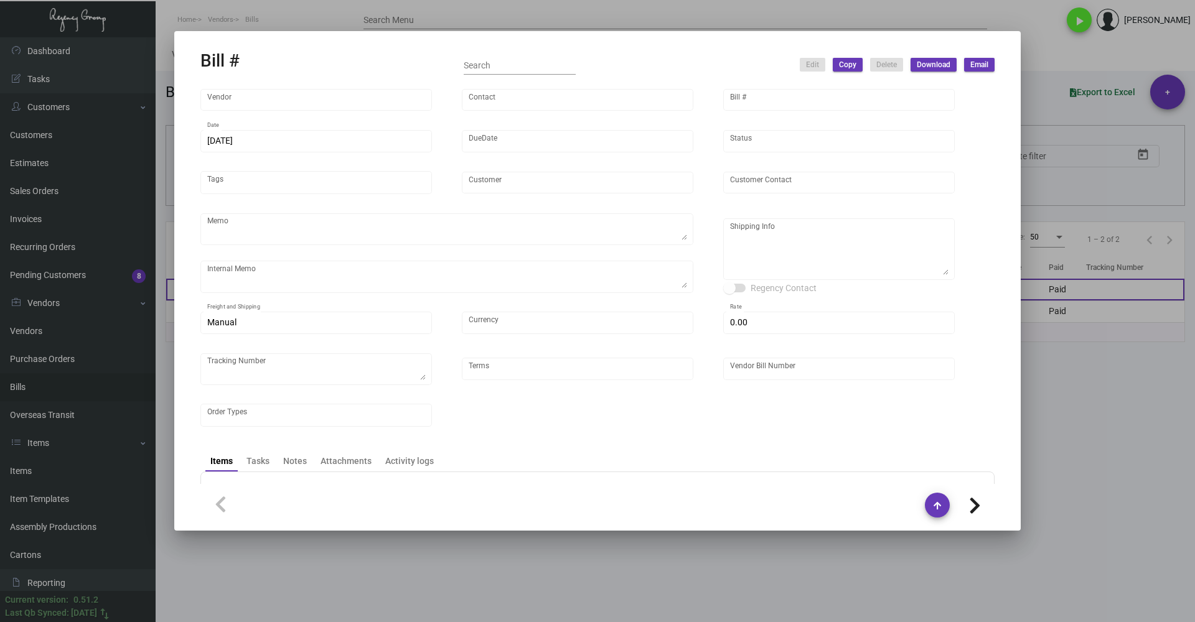
type input "Hard Rock Hotel New York"
type textarea "Air 10K to NJ warehouse, rest by boat."
type textarea "Replacement 10k for what we already received is coming by air to NJ. UPS #1ZC55…"
type textarea "Regency Group NJ - Alex Penate 22 Belgrove Dr. Kearny, NJ, 07032 US"
type input "United States Dollar $"
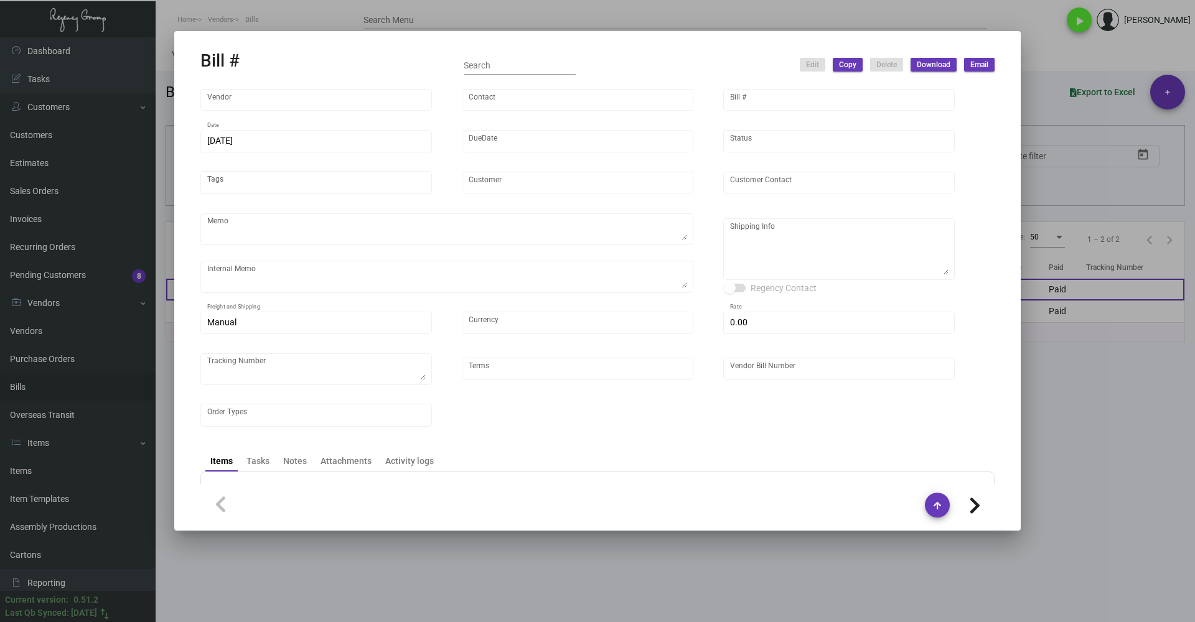
type input "$ 0.00"
type input "Net 30"
type input "EAST20240210_101866"
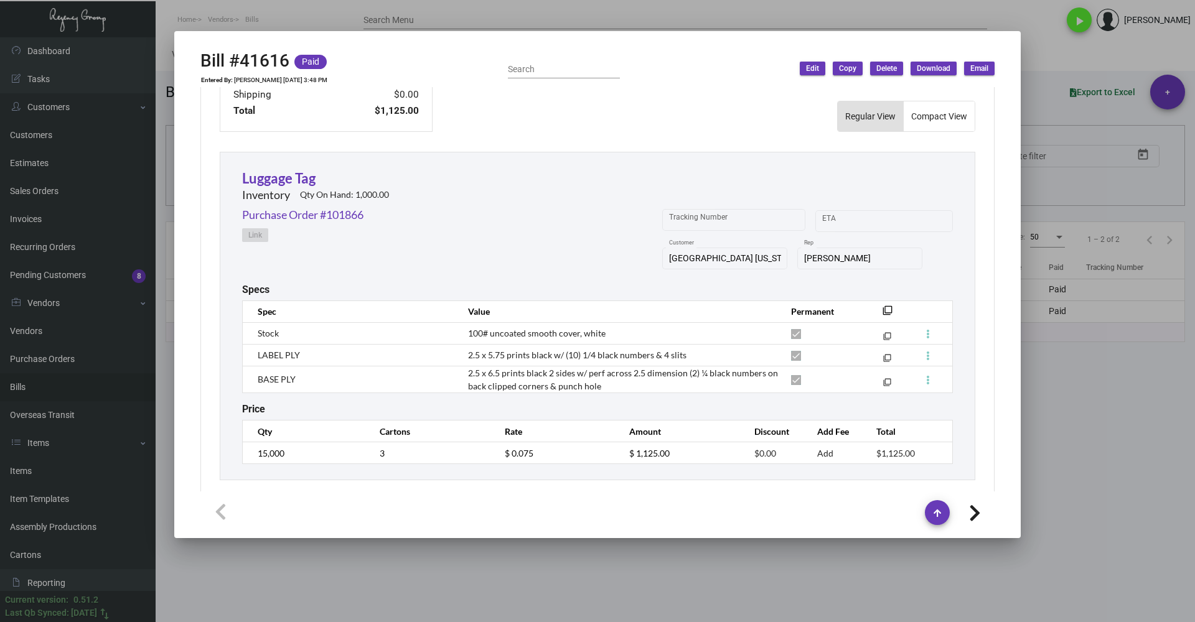
scroll to position [487, 0]
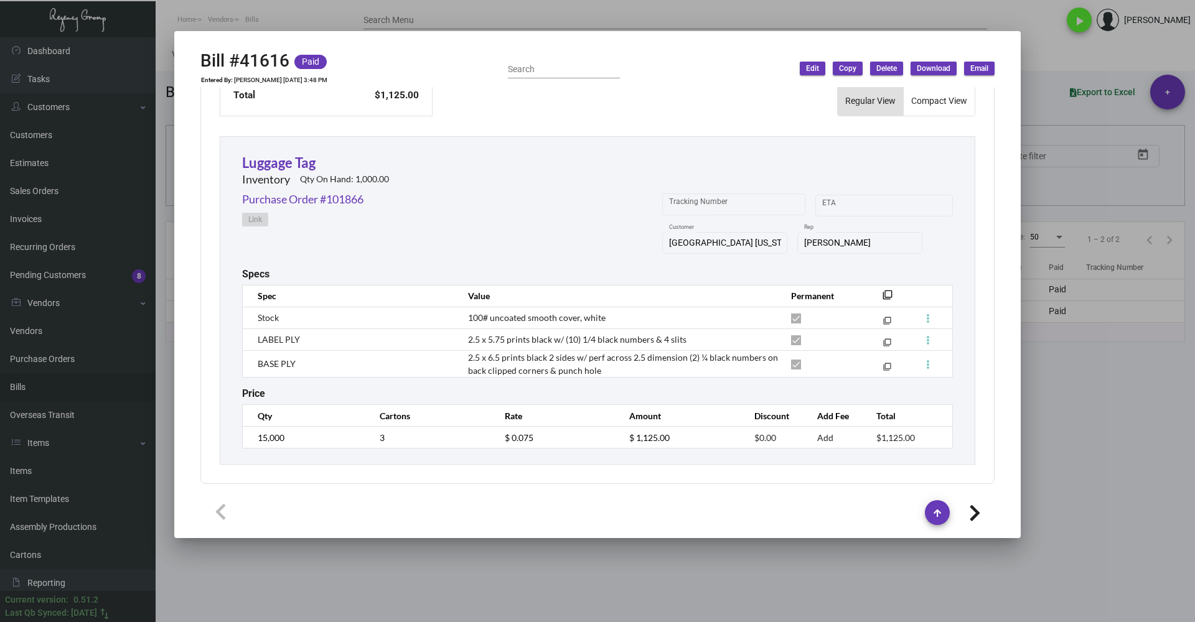
click at [461, 22] on div at bounding box center [597, 311] width 1195 height 622
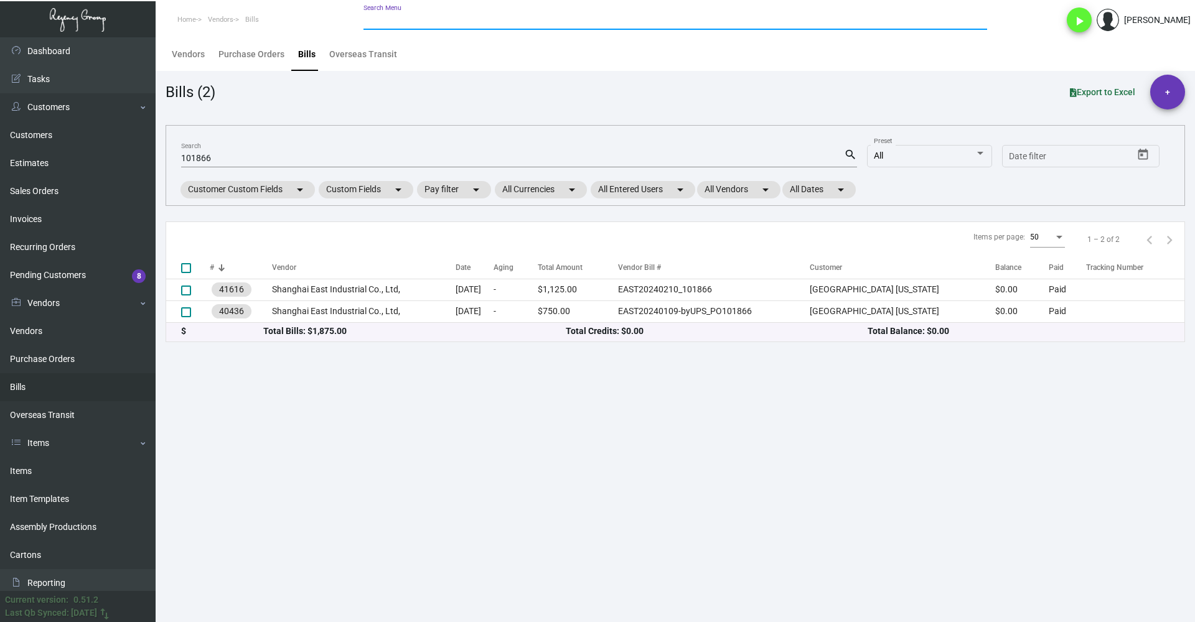
click at [481, 17] on input "Search Menu" at bounding box center [676, 21] width 624 height 10
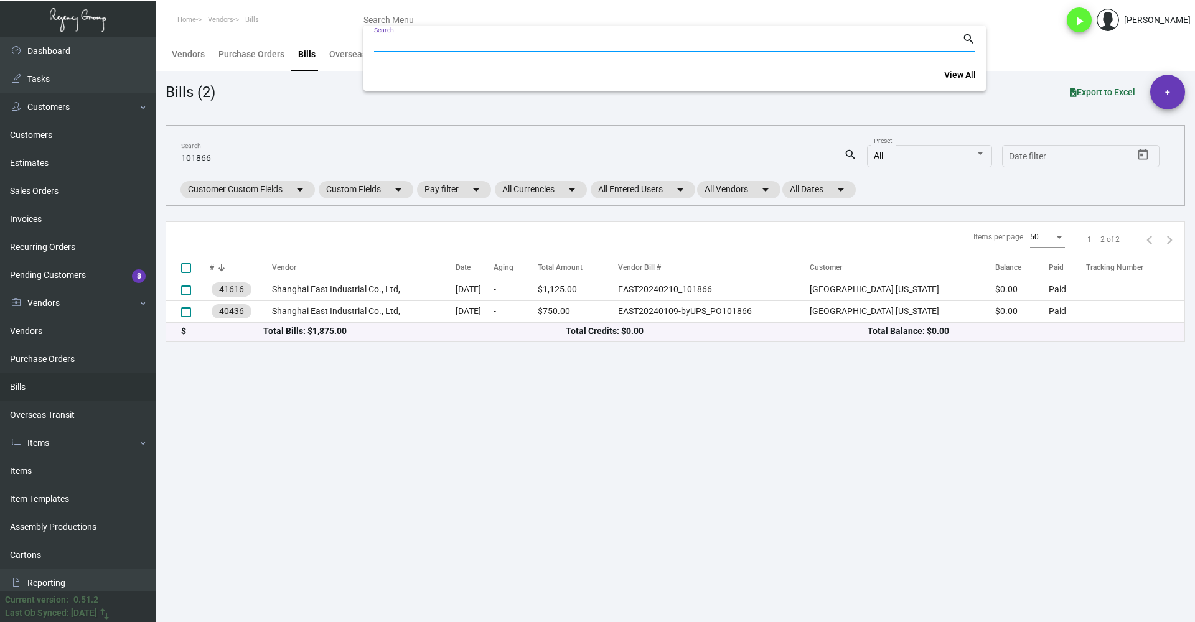
click at [258, 166] on div at bounding box center [597, 311] width 1195 height 622
click at [260, 157] on input "101866" at bounding box center [512, 159] width 663 height 10
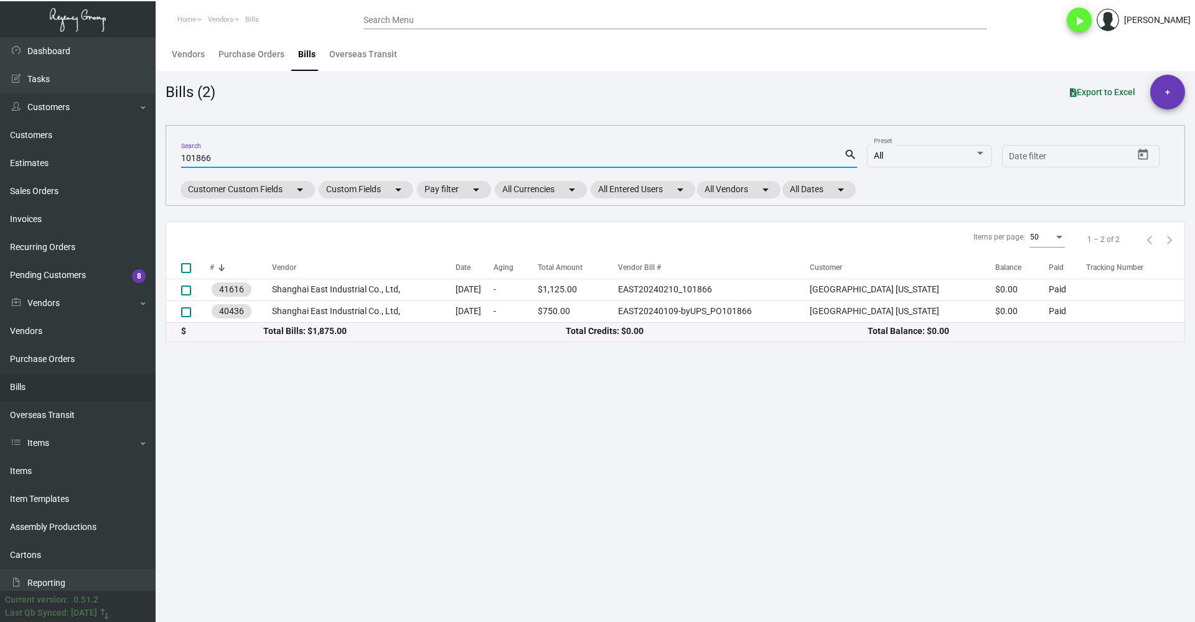
click at [260, 157] on input "101866" at bounding box center [512, 159] width 663 height 10
paste input "3050"
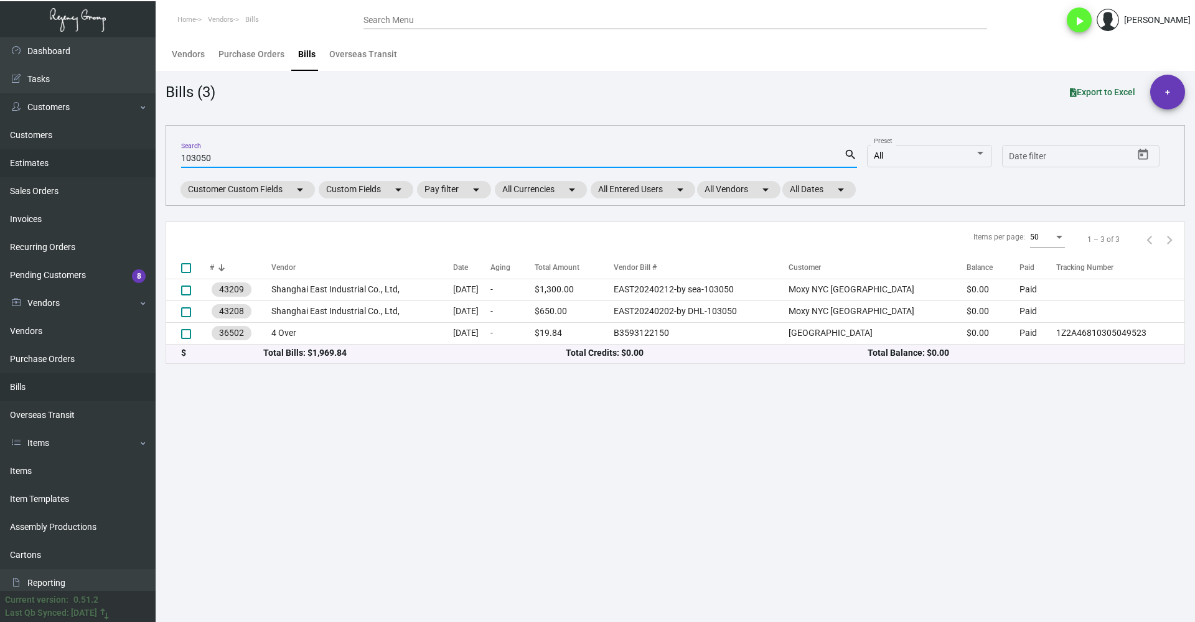
type input "103050"
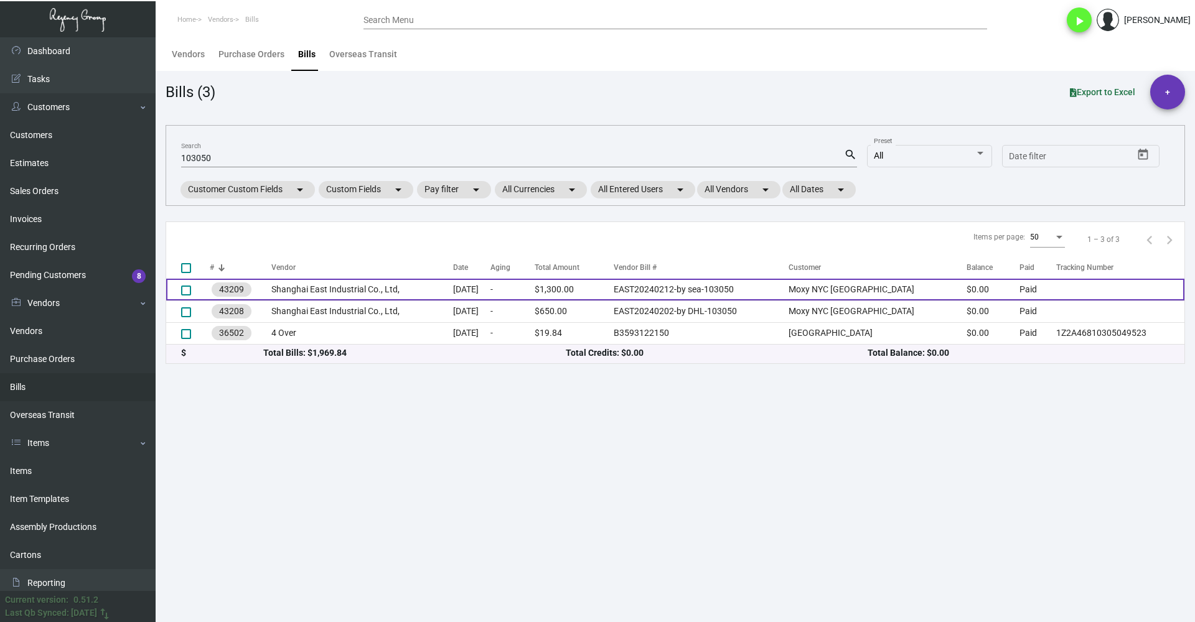
click at [612, 290] on td "$1,300.00" at bounding box center [575, 290] width 80 height 22
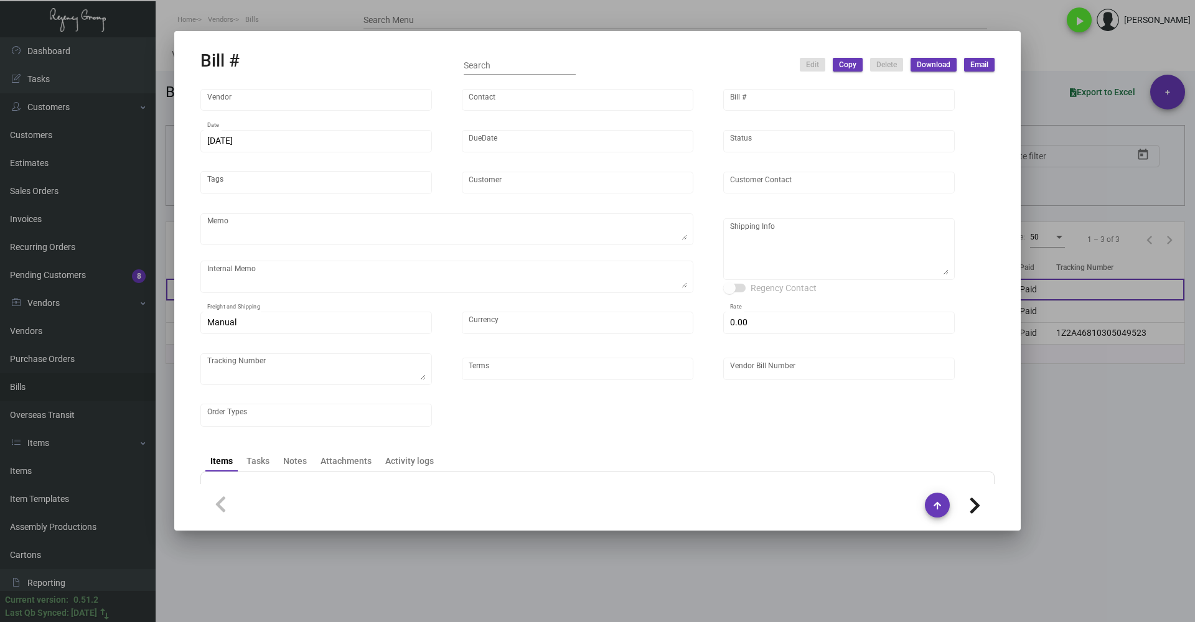
type input "Shanghai East Industrial Co., Ltd,"
type input "David Jiang"
type input "43209"
type input "4/12/2024"
type input "5/12/2024"
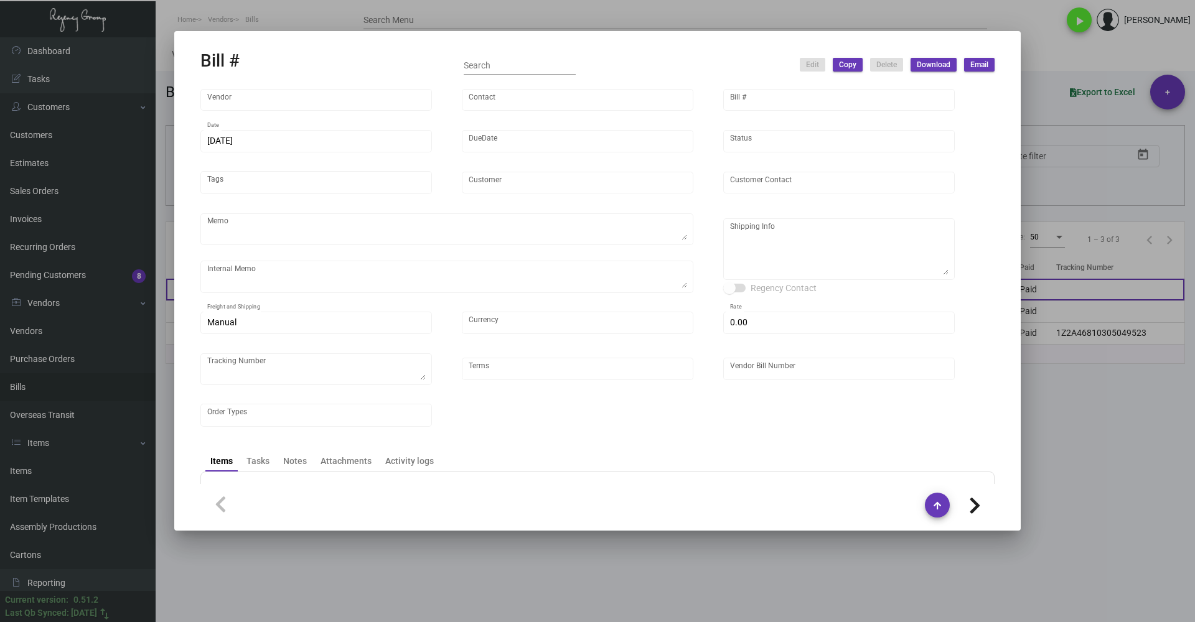
type input "Moxy NYC Times Square"
type input "Kevin Oakes"
type textarea "5k by air, rest by boat to our NJ warehouse."
type textarea "estimated order-ready date - 2/6 5k by air"
type textarea "Moxy NYC Times Square - Kevin Oakes 485 7th Avenue New York, NY, 10018 US"
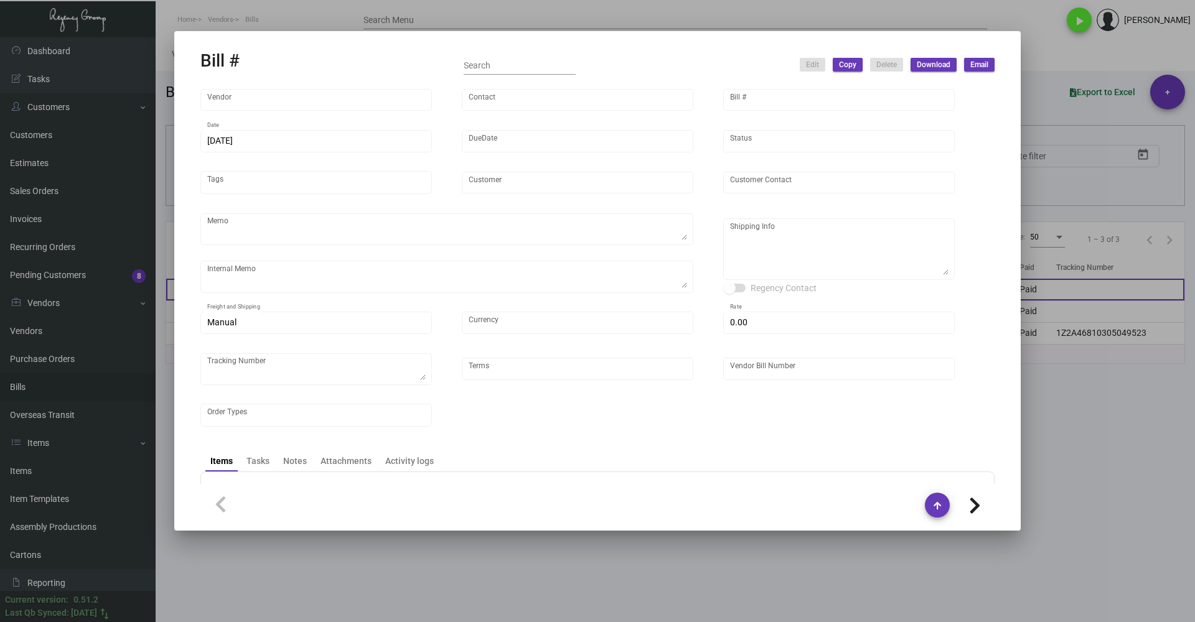
type input "United States Dollar $"
type input "$ 0.00"
type input "Net 30"
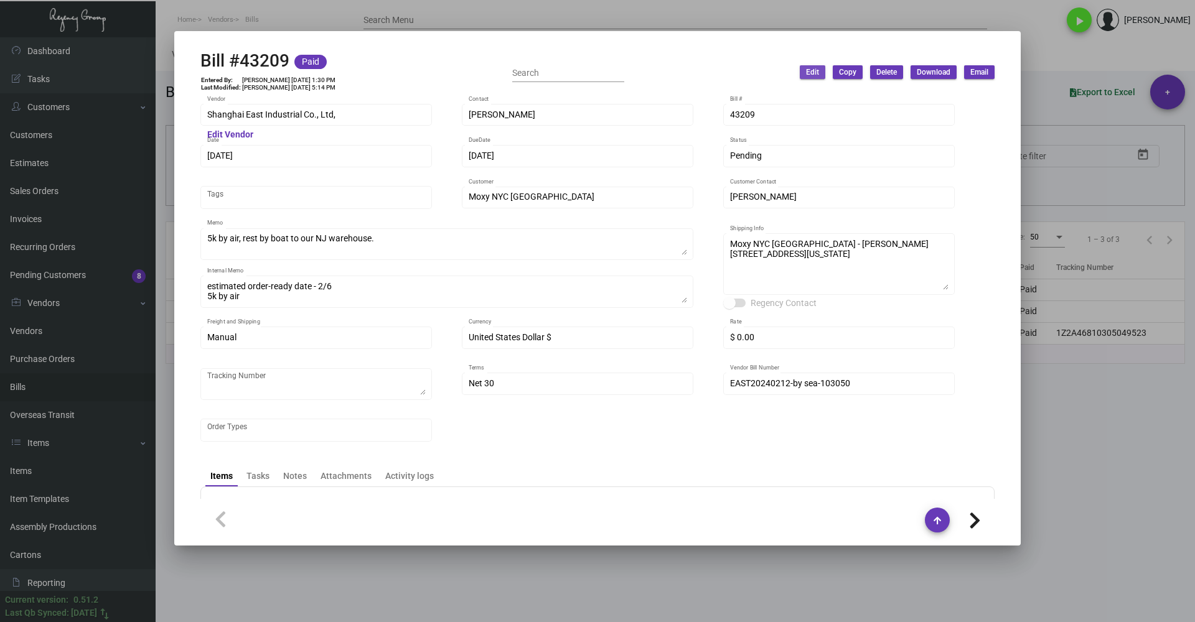
click at [817, 73] on span "Edit" at bounding box center [812, 72] width 13 height 11
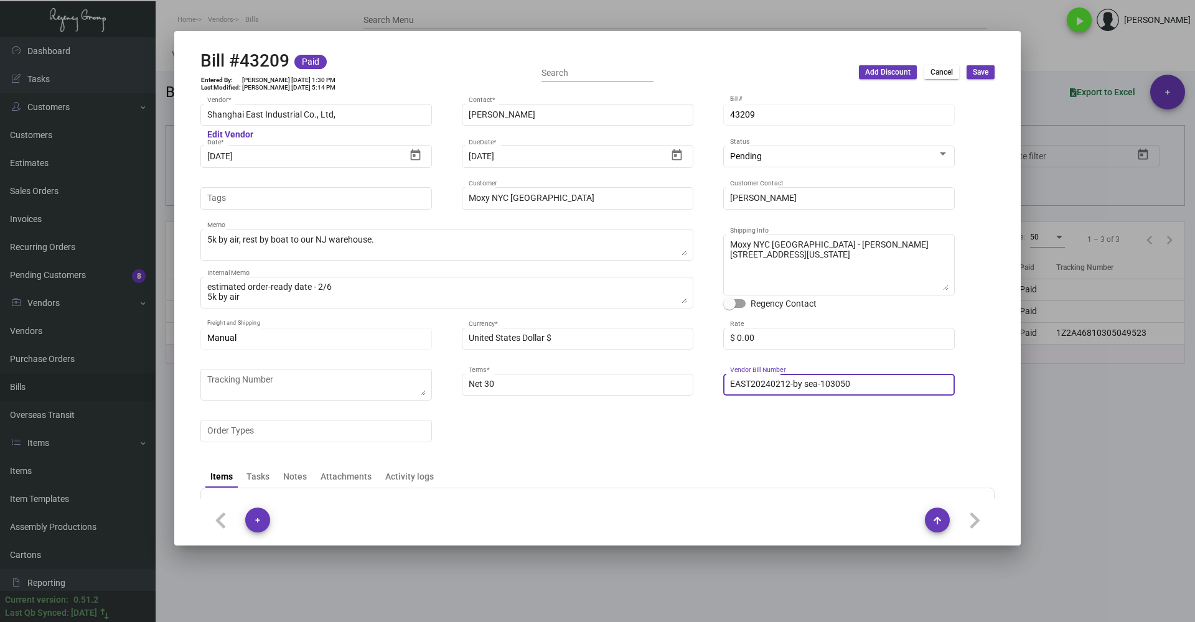
click at [780, 386] on input "EAST20240212-by sea-103050" at bounding box center [839, 385] width 218 height 10
type input "EAST20240412-by sea-103050"
click at [833, 71] on span "Save" at bounding box center [981, 72] width 16 height 11
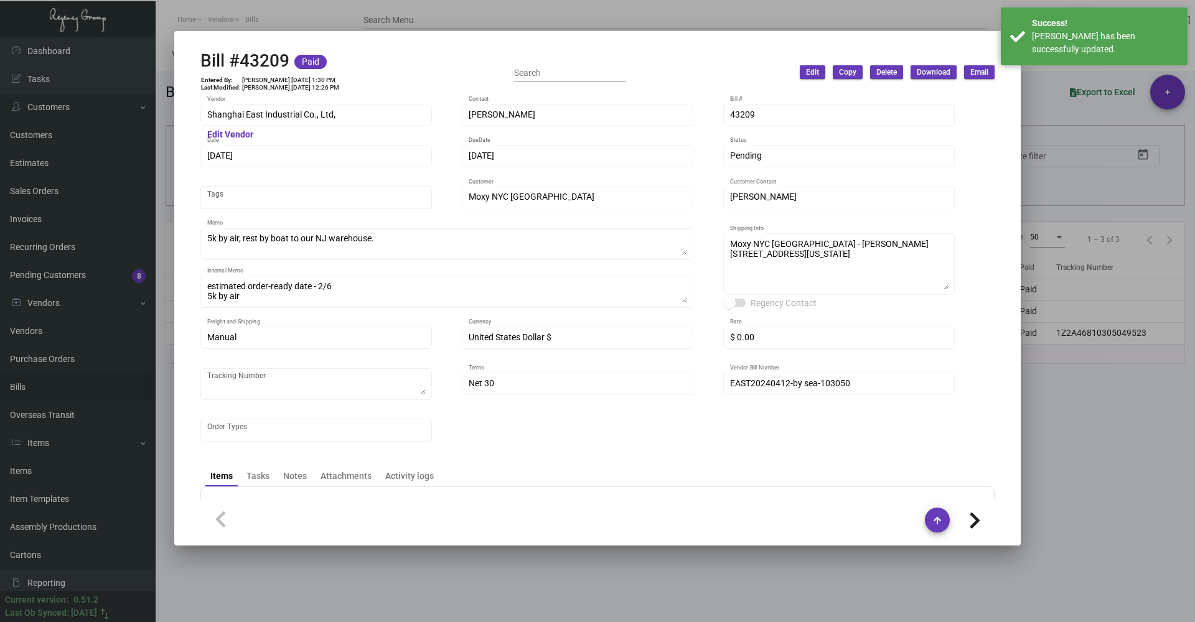
click at [833, 430] on div at bounding box center [597, 311] width 1195 height 622
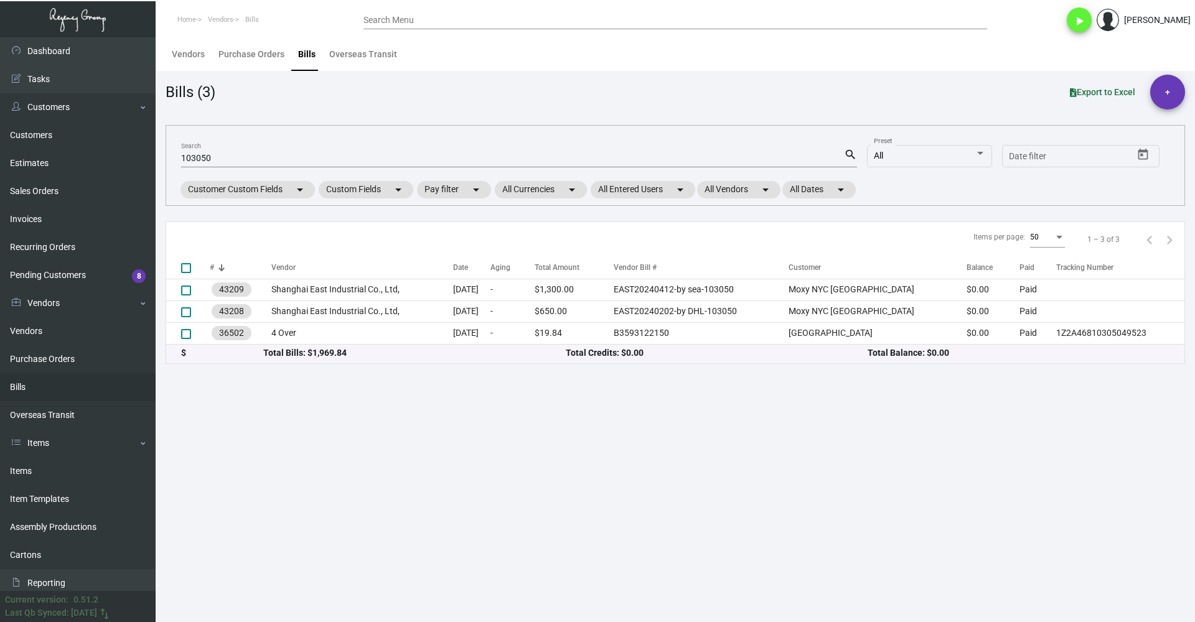
click at [555, 460] on main "Vendors Purchase Orders Bills Overseas Transit Bills (3) Export to Excel + 1030…" at bounding box center [676, 329] width 1040 height 585
click at [416, 402] on main "Vendors Purchase Orders Bills Overseas Transit Bills (3) Export to Excel + 1030…" at bounding box center [676, 329] width 1040 height 585
click at [586, 505] on main "Vendors Purchase Orders Bills Overseas Transit Bills (3) Export to Excel + 1030…" at bounding box center [676, 329] width 1040 height 585
click at [510, 505] on main "Vendors Purchase Orders Bills Overseas Transit Bills (3) Export to Excel + 1030…" at bounding box center [676, 329] width 1040 height 585
click at [547, 505] on main "Vendors Purchase Orders Bills Overseas Transit Bills (3) Export to Excel + 1030…" at bounding box center [676, 329] width 1040 height 585
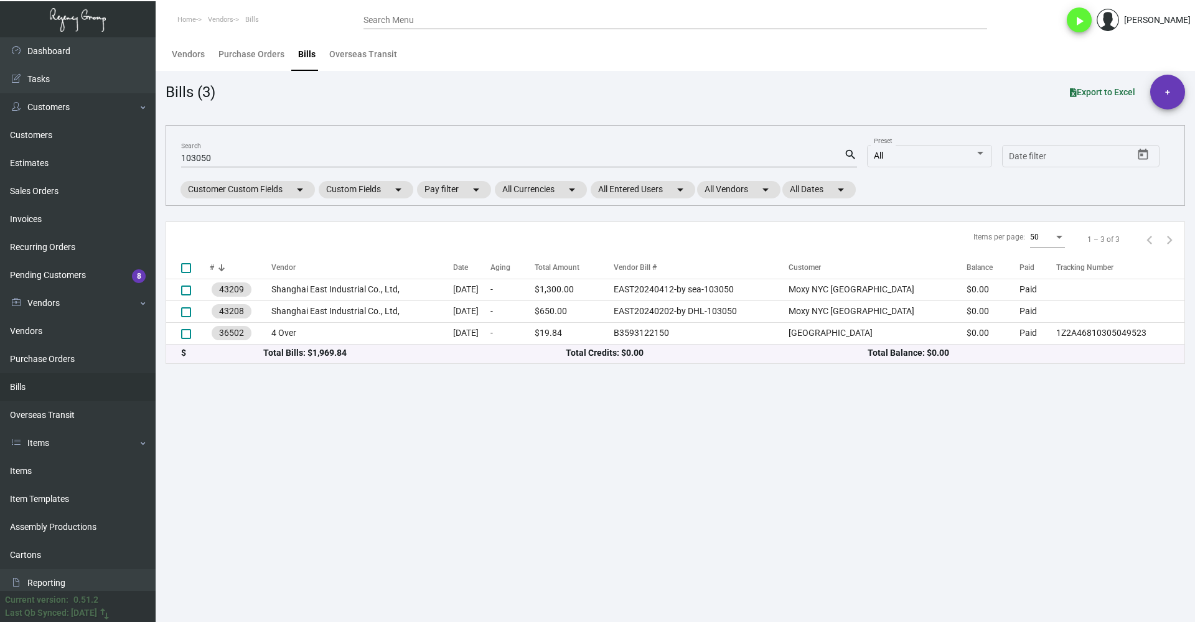
click at [373, 434] on main "Vendors Purchase Orders Bills Overseas Transit Bills (3) Export to Excel + 1030…" at bounding box center [676, 329] width 1040 height 585
click at [512, 429] on main "Vendors Purchase Orders Bills Overseas Transit Bills (3) Export to Excel + 1030…" at bounding box center [676, 329] width 1040 height 585
click at [349, 162] on input "103050" at bounding box center [512, 159] width 663 height 10
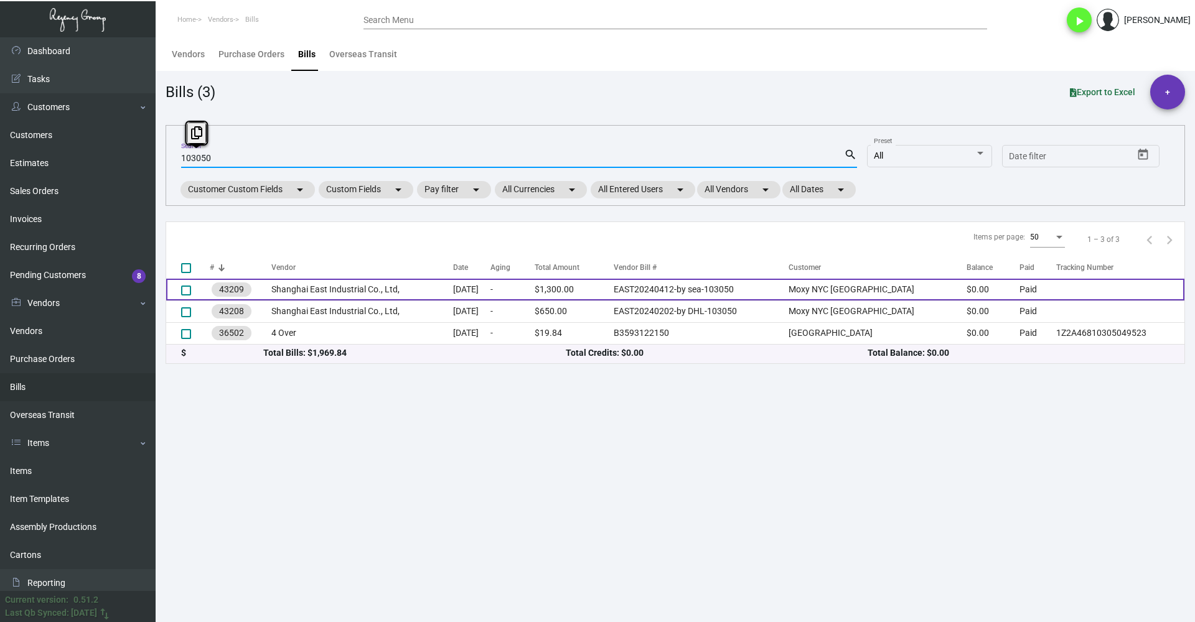
click at [362, 287] on td "Shanghai East Industrial Co., Ltd," at bounding box center [362, 290] width 182 height 22
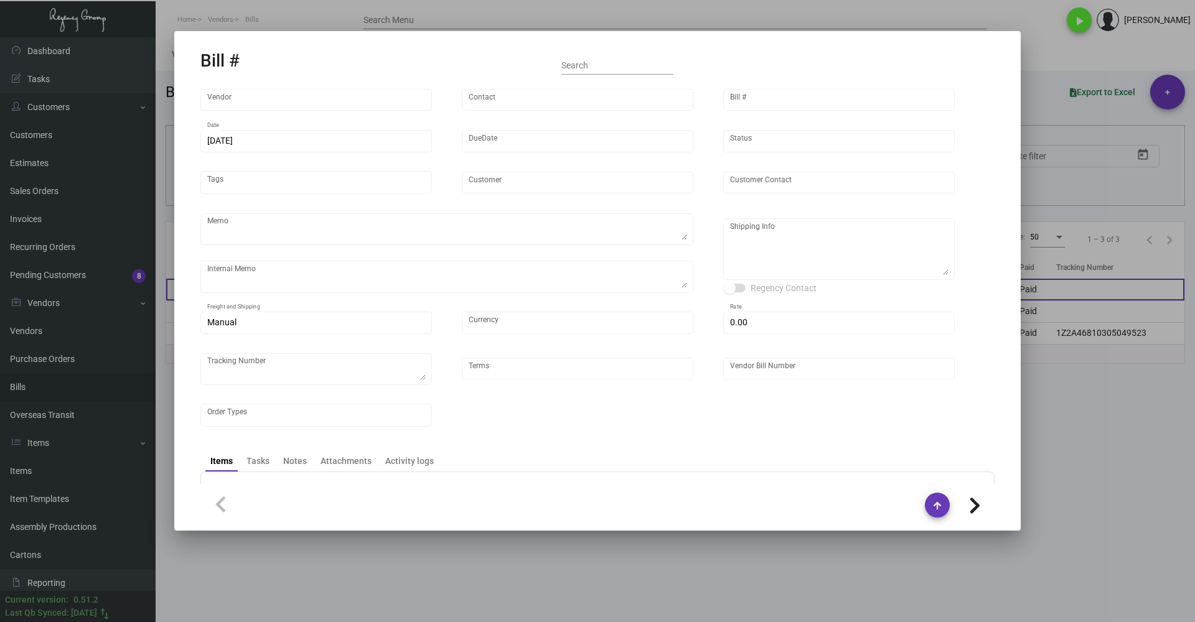
type input "Shanghai East Industrial Co., Ltd,"
type input "David Jiang"
type input "43209"
type input "4/12/2024"
type input "5/12/2024"
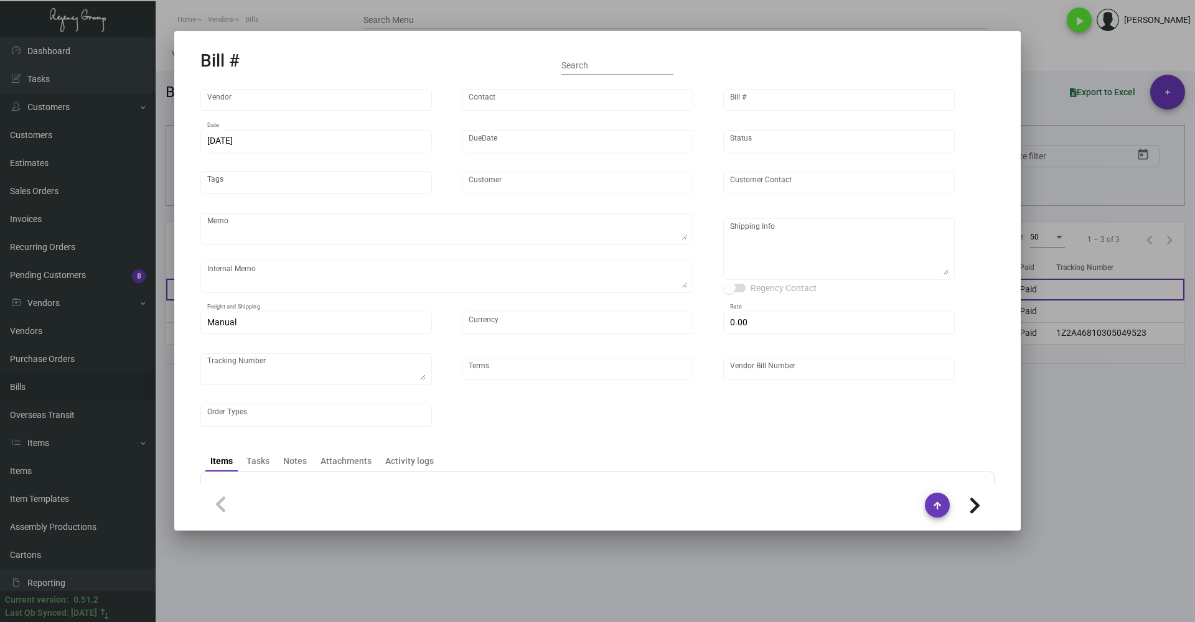
type input "Moxy NYC Times Square"
type input "Kevin Oakes"
type textarea "5k by air, rest by boat to our NJ warehouse."
type textarea "estimated order-ready date - 2/6 5k by air"
type textarea "Moxy NYC Times Square - Kevin Oakes 485 7th Avenue New York, NY, 10018 US"
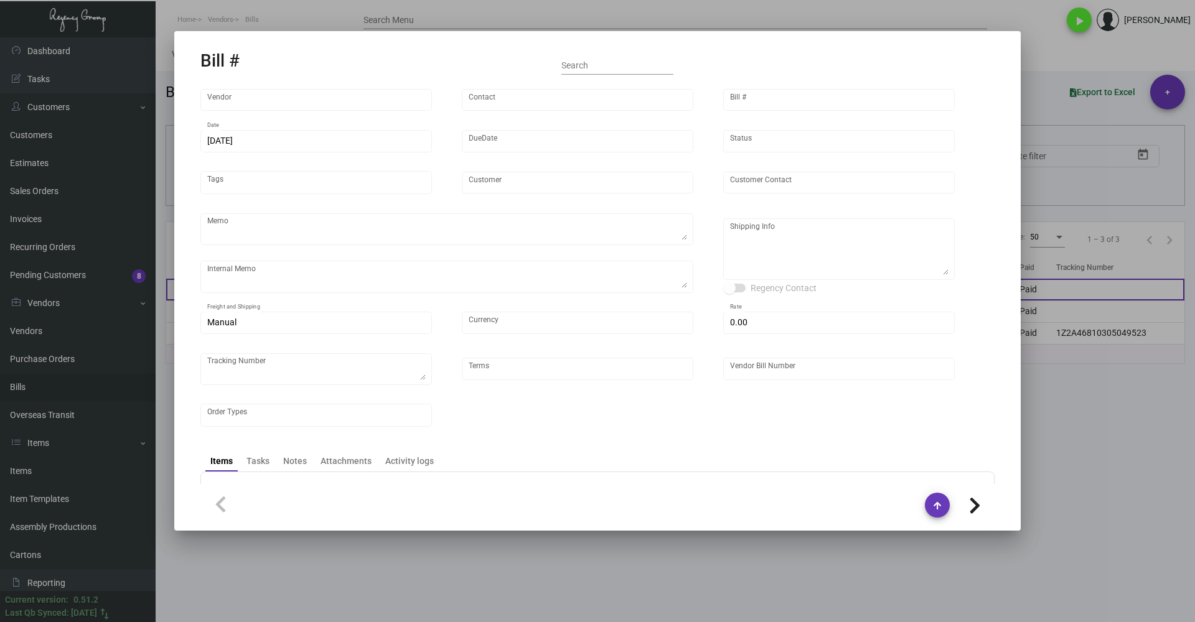
type input "United States Dollar $"
type input "$ 0.00"
type input "Net 30"
type input "EAST20240412-by sea-103050"
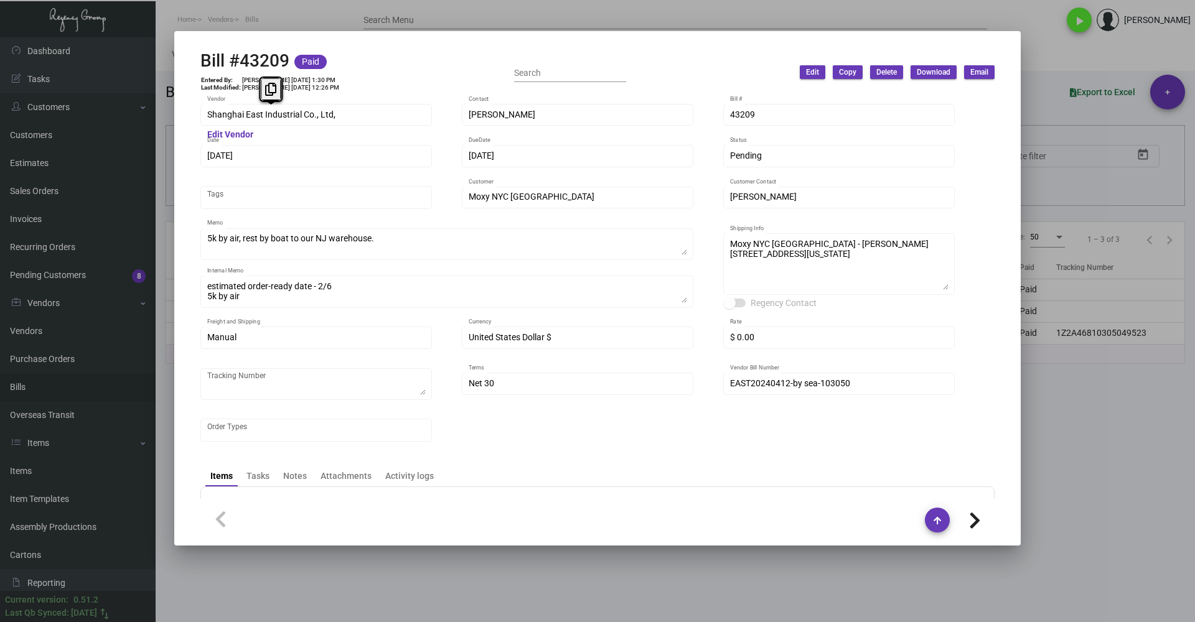
click at [167, 117] on div "Bill #43209 Paid Entered By: Yosef Rosenthal 5/19/24, 1:30 PM Last Modified: Yo…" at bounding box center [597, 311] width 1195 height 622
click at [269, 91] on icon at bounding box center [270, 89] width 11 height 13
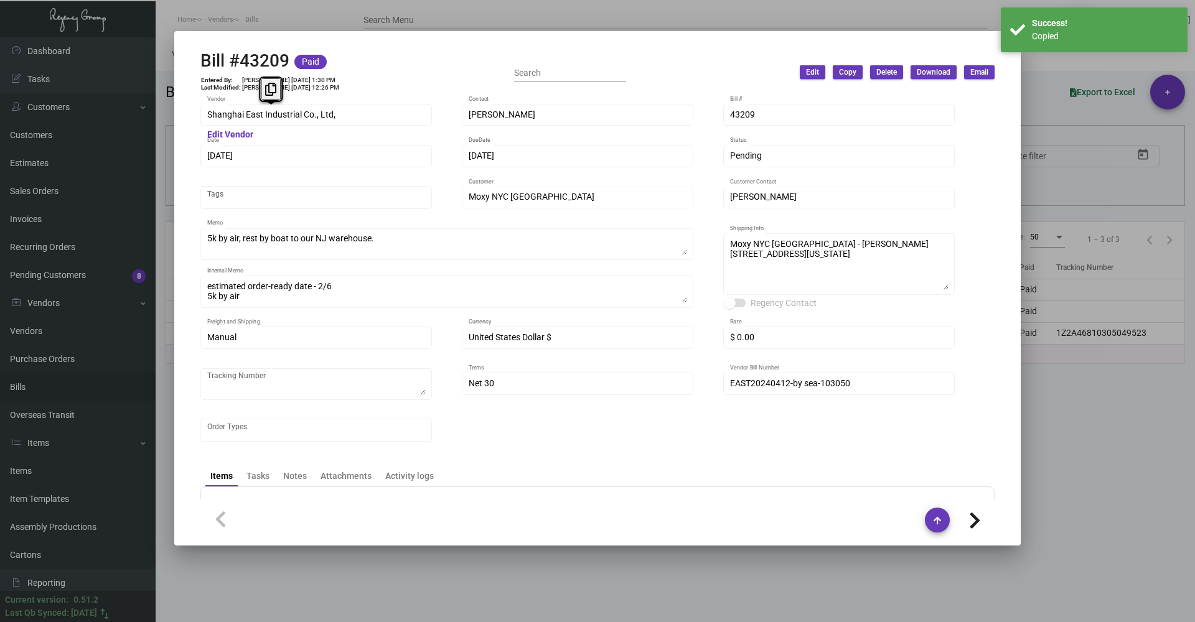
click at [528, 8] on div at bounding box center [597, 311] width 1195 height 622
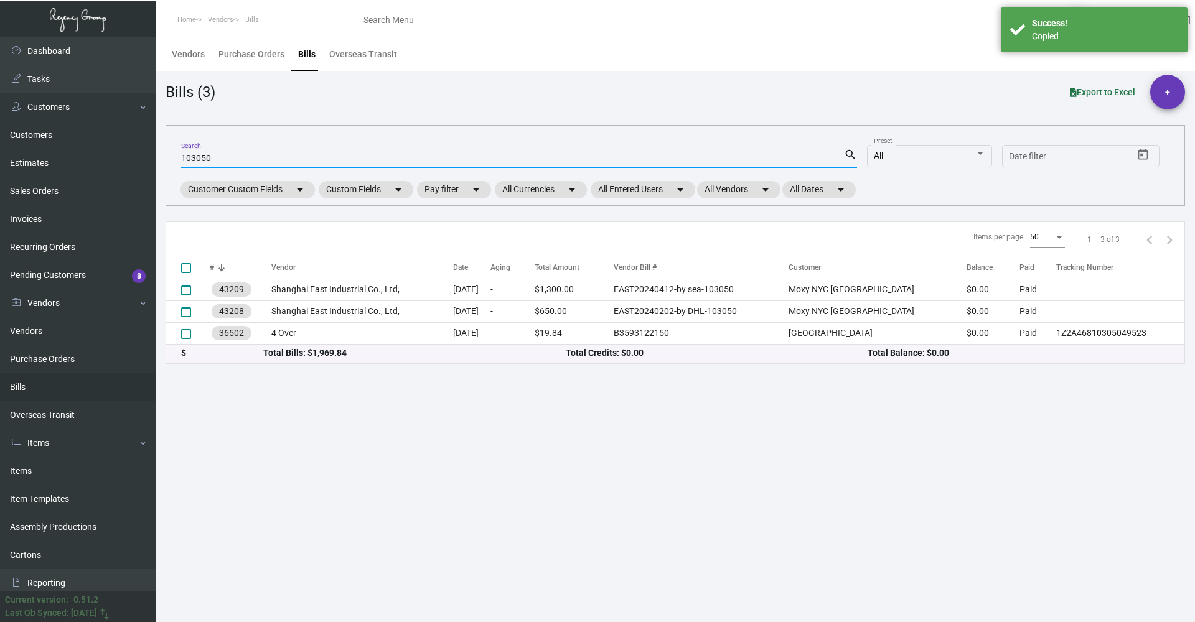
click at [322, 157] on input "103050" at bounding box center [512, 159] width 663 height 10
paste input "Shanghai East Industrial Co., Ltd,"
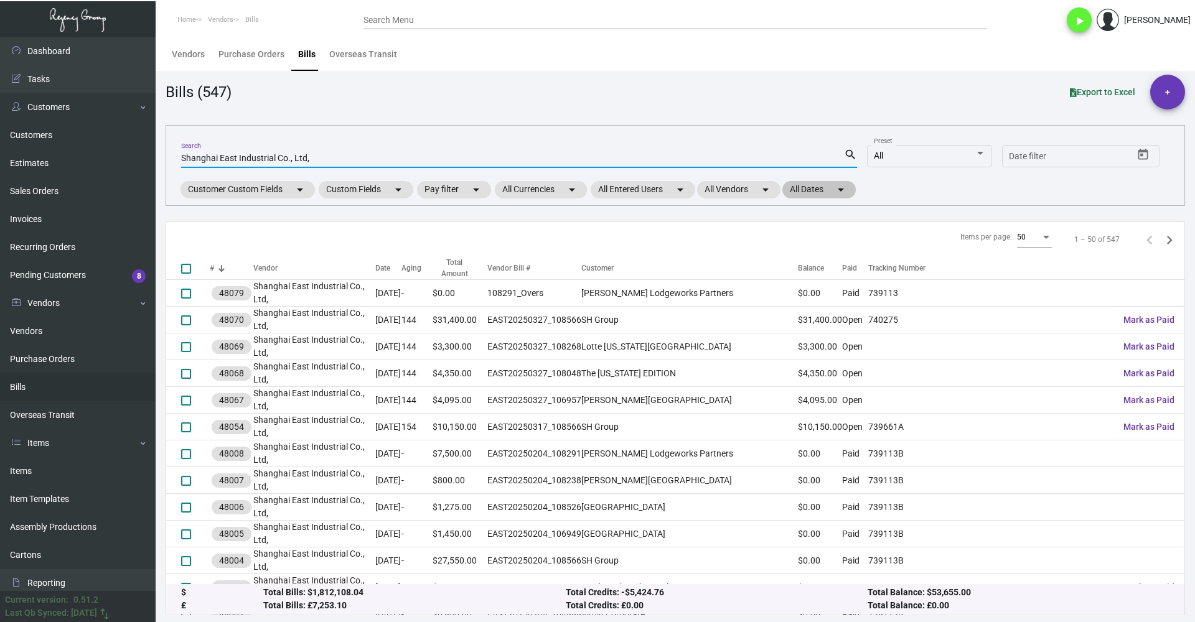
type input "Shanghai East Industrial Co., Ltd,"
click at [833, 185] on mat-icon "arrow_drop_down" at bounding box center [841, 189] width 15 height 15
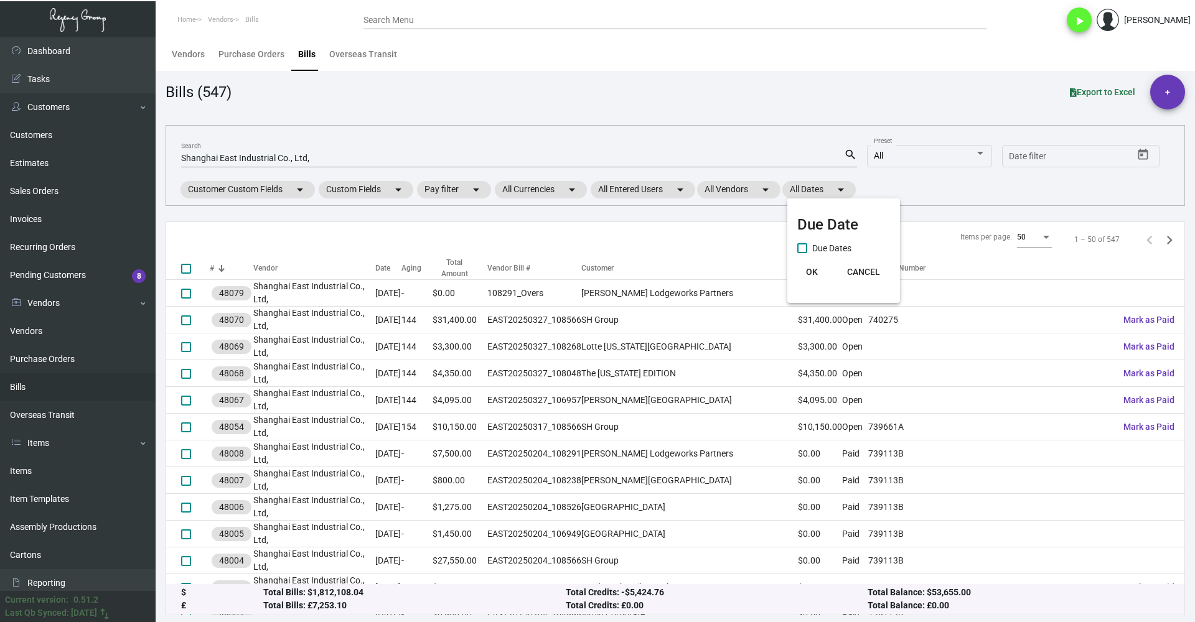
click at [833, 171] on div at bounding box center [597, 311] width 1195 height 622
click at [833, 151] on div "All" at bounding box center [924, 156] width 101 height 10
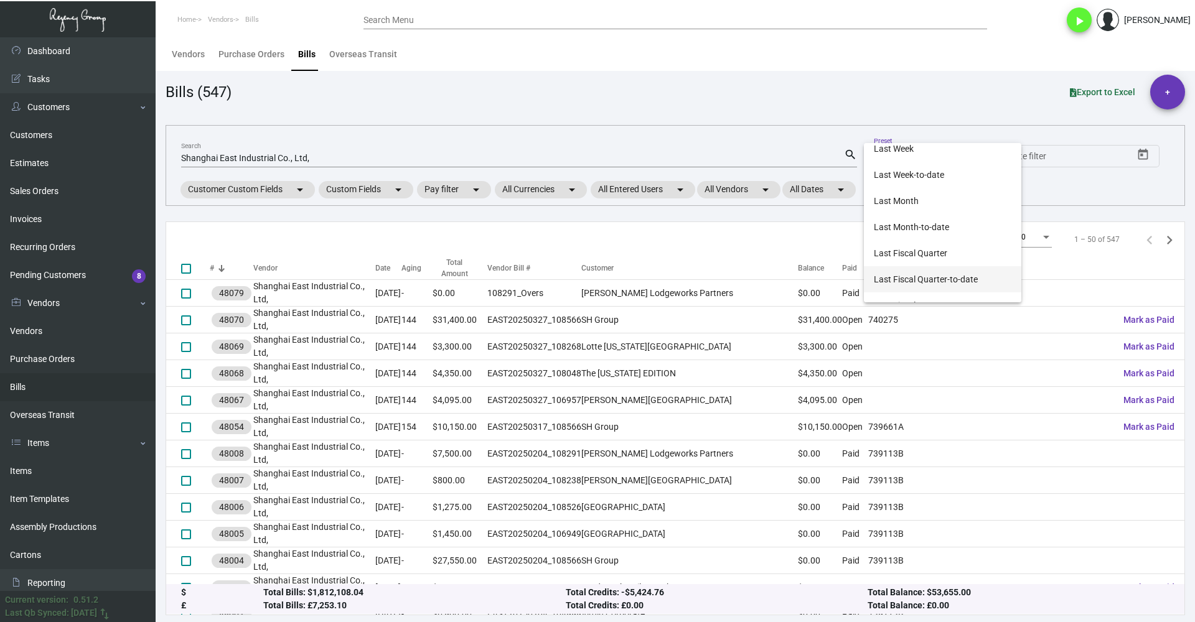
scroll to position [416, 0]
click at [833, 265] on span "Last Fiscal Year" at bounding box center [943, 263] width 138 height 26
type input "1/1/2024"
type input "12/31/2024"
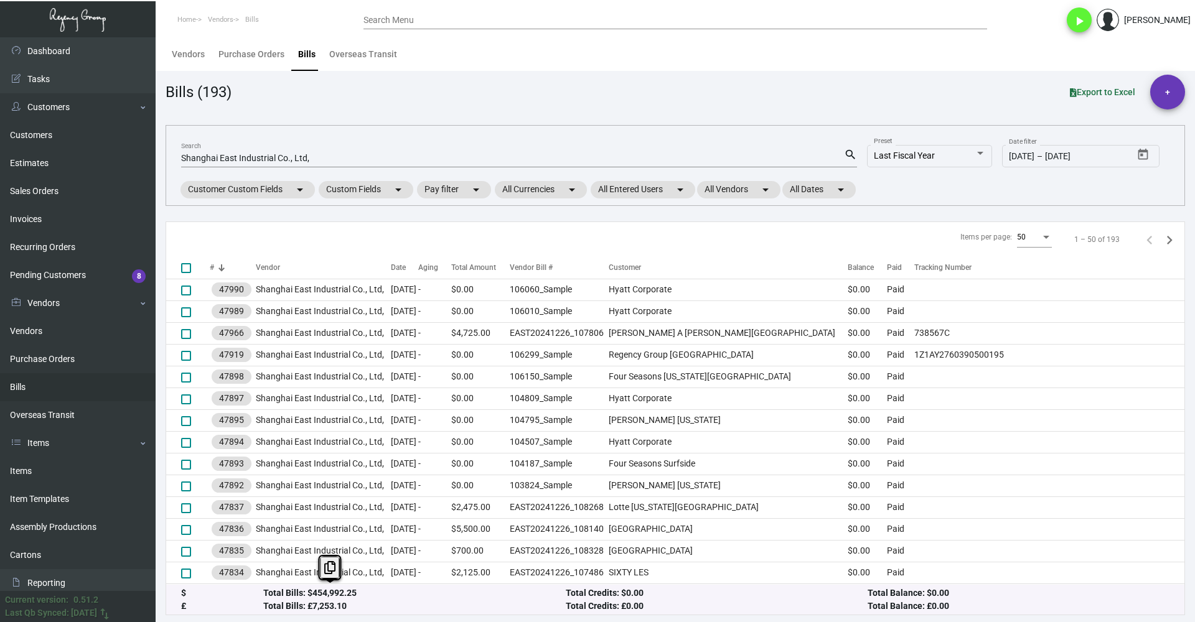
drag, startPoint x: 358, startPoint y: 594, endPoint x: 308, endPoint y: 588, distance: 50.7
click at [308, 505] on div "Total Bills: $454,992.25" at bounding box center [414, 593] width 302 height 13
click at [403, 505] on div "Total Bills: $454,992.25" at bounding box center [414, 593] width 302 height 13
click at [655, 99] on div "Bills (193) Export to Excel +" at bounding box center [676, 92] width 1020 height 35
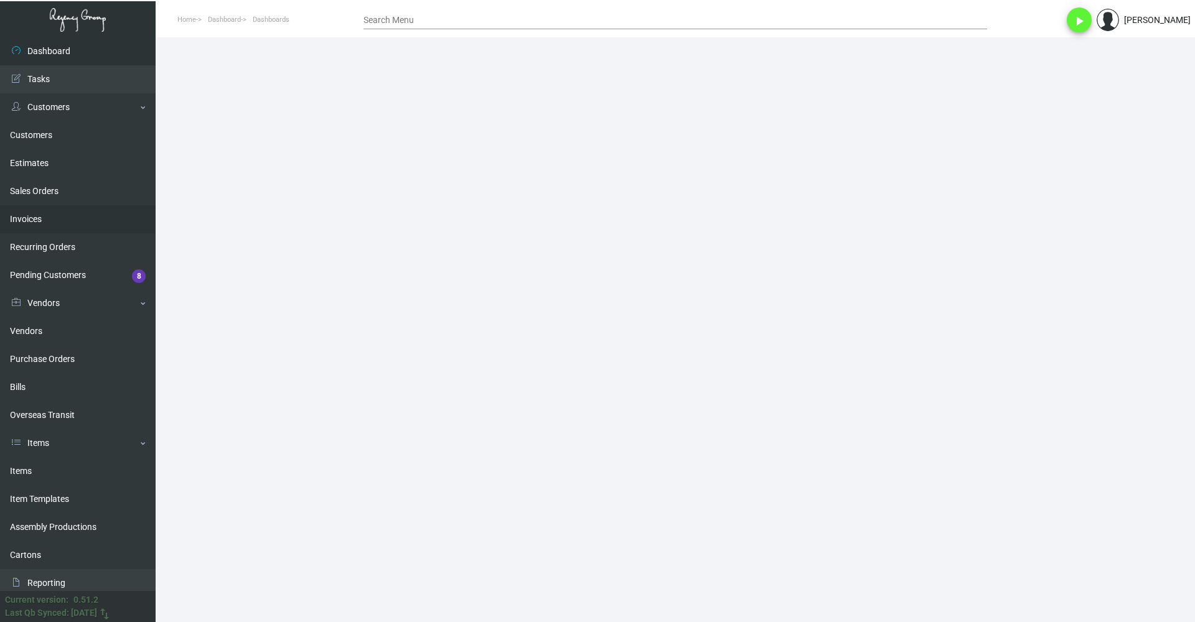
click at [57, 220] on link "Invoices" at bounding box center [78, 219] width 156 height 28
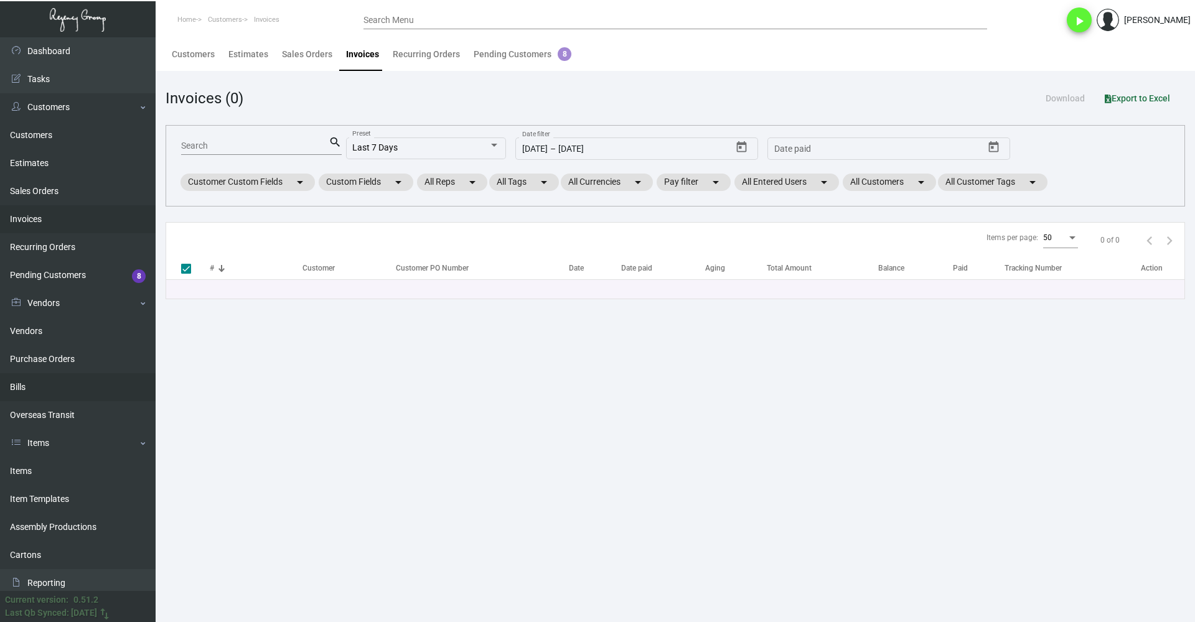
click at [65, 385] on link "Bills" at bounding box center [78, 387] width 156 height 28
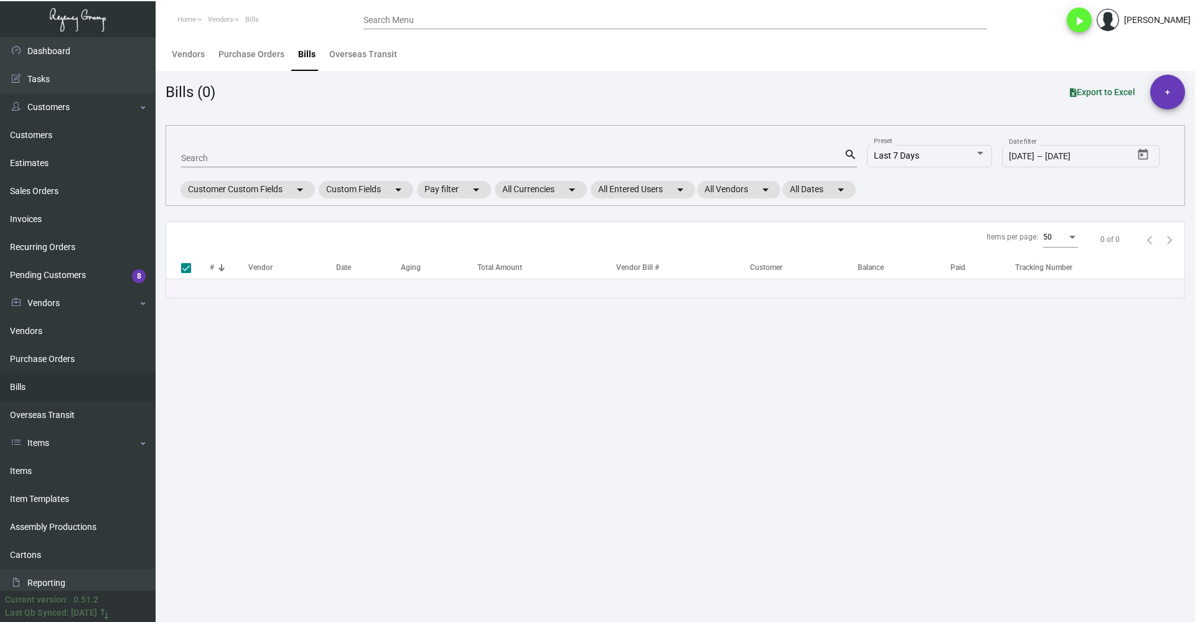
click at [299, 157] on input "Search" at bounding box center [512, 159] width 663 height 10
paste input "EAST20240104"
type input "EAST20240104"
